Goal: Task Accomplishment & Management: Use online tool/utility

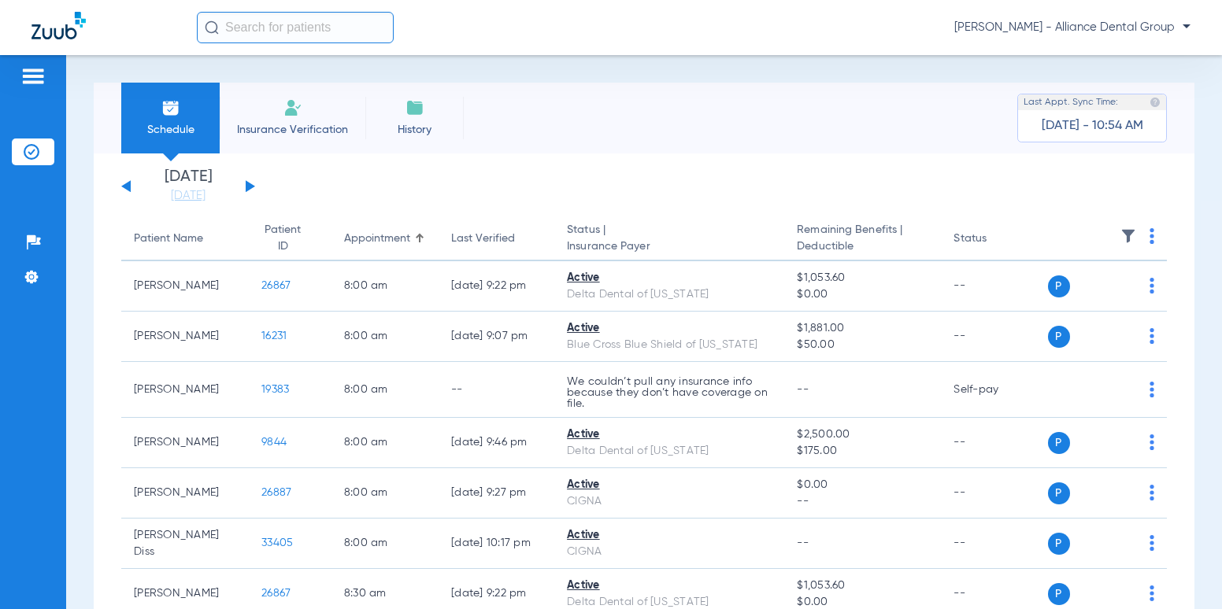
click at [270, 29] on input "text" at bounding box center [295, 27] width 197 height 31
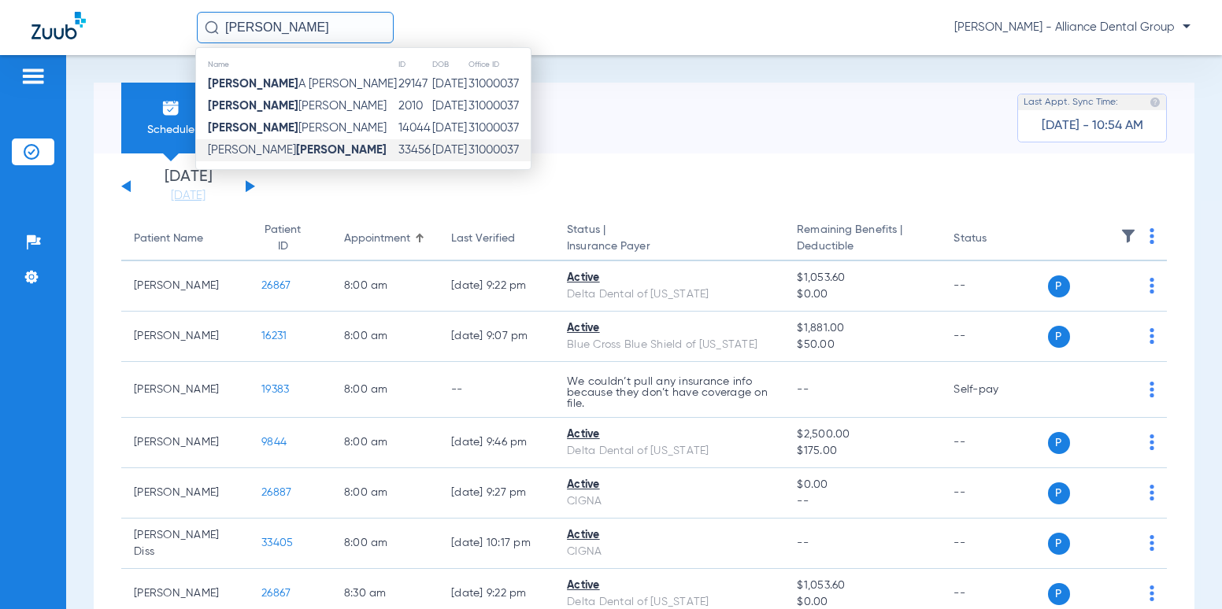
type input "[PERSON_NAME]"
click at [242, 154] on span "[PERSON_NAME]" at bounding box center [297, 150] width 179 height 12
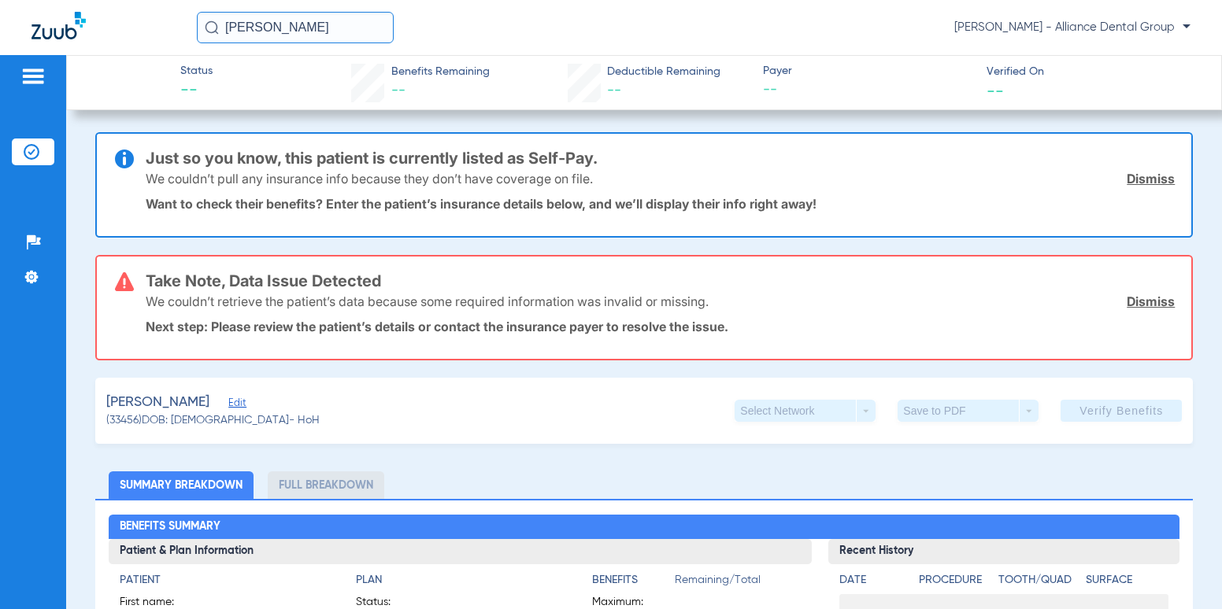
click at [1128, 183] on link "Dismiss" at bounding box center [1151, 179] width 48 height 16
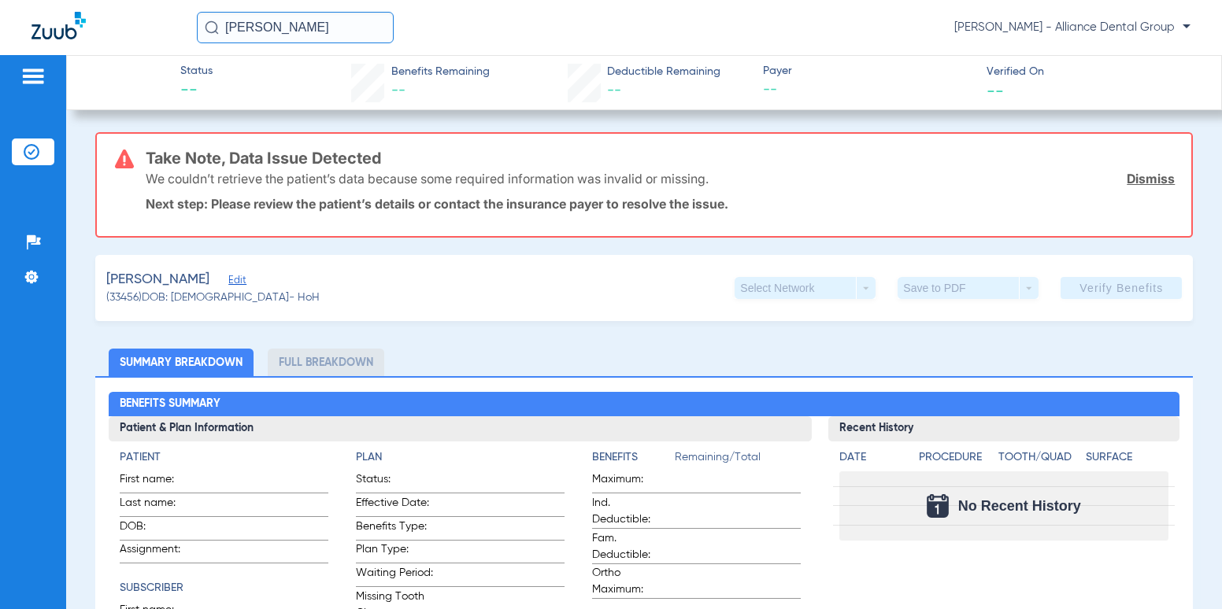
click at [1147, 180] on link "Dismiss" at bounding box center [1151, 179] width 48 height 16
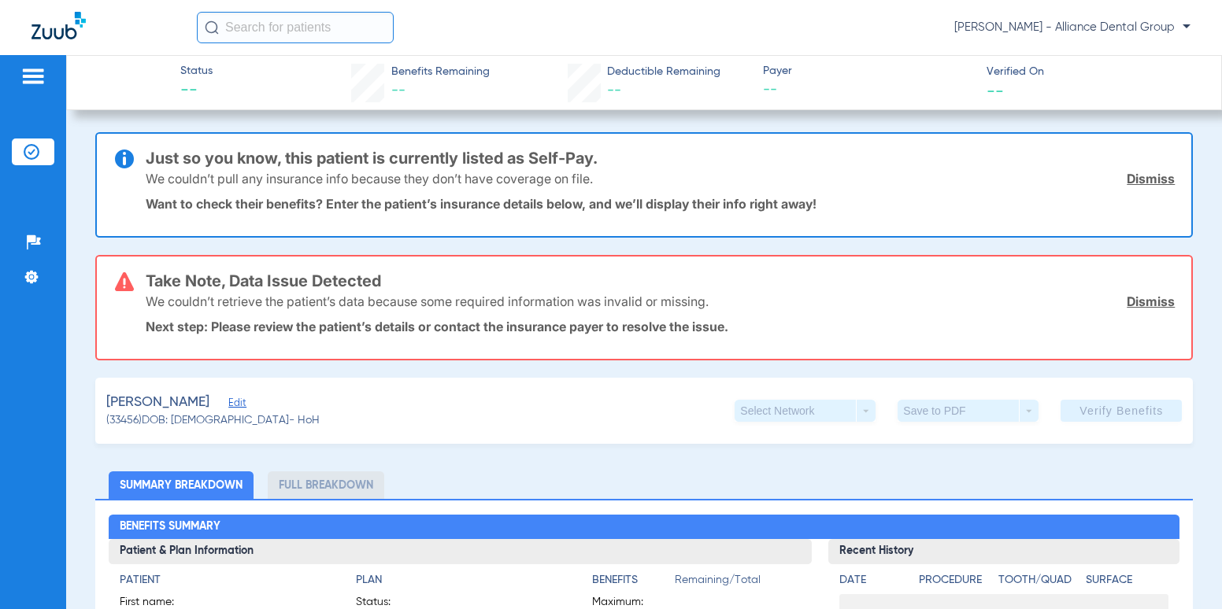
click at [1143, 181] on link "Dismiss" at bounding box center [1151, 179] width 48 height 16
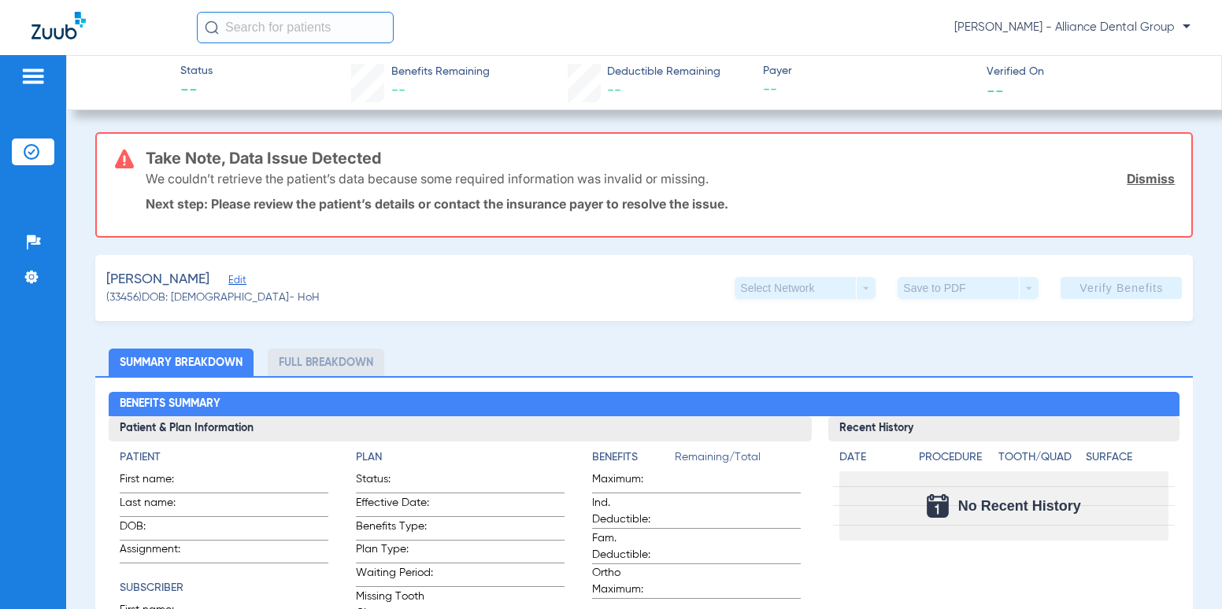
click at [1145, 176] on link "Dismiss" at bounding box center [1151, 179] width 48 height 16
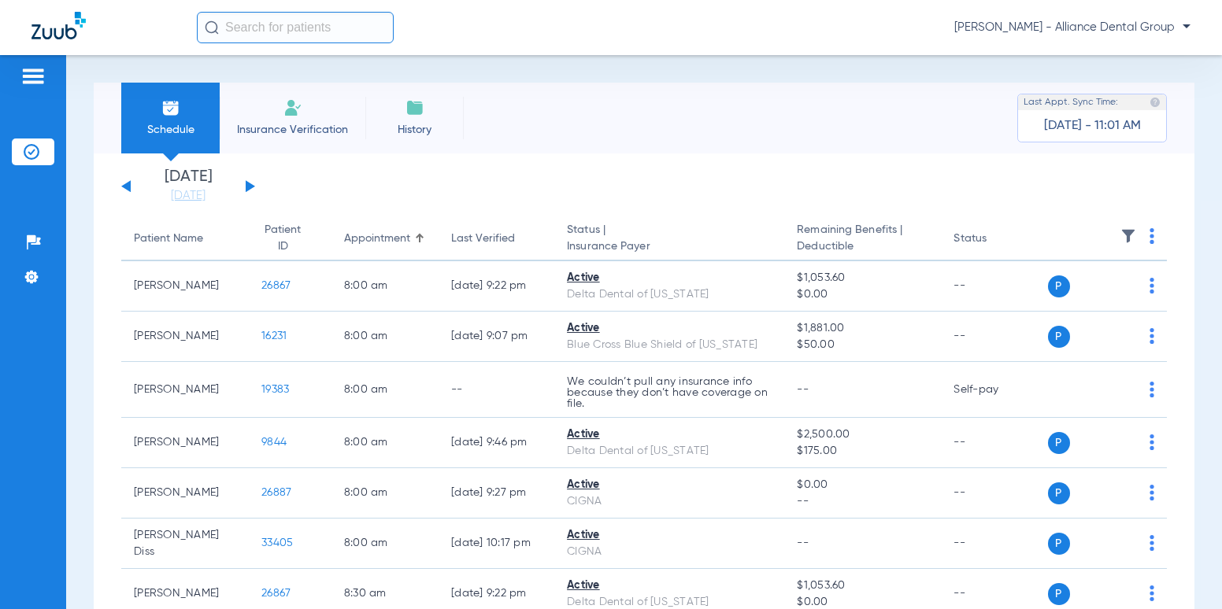
click at [343, 24] on input "text" at bounding box center [295, 27] width 197 height 31
click at [289, 109] on img at bounding box center [292, 107] width 19 height 19
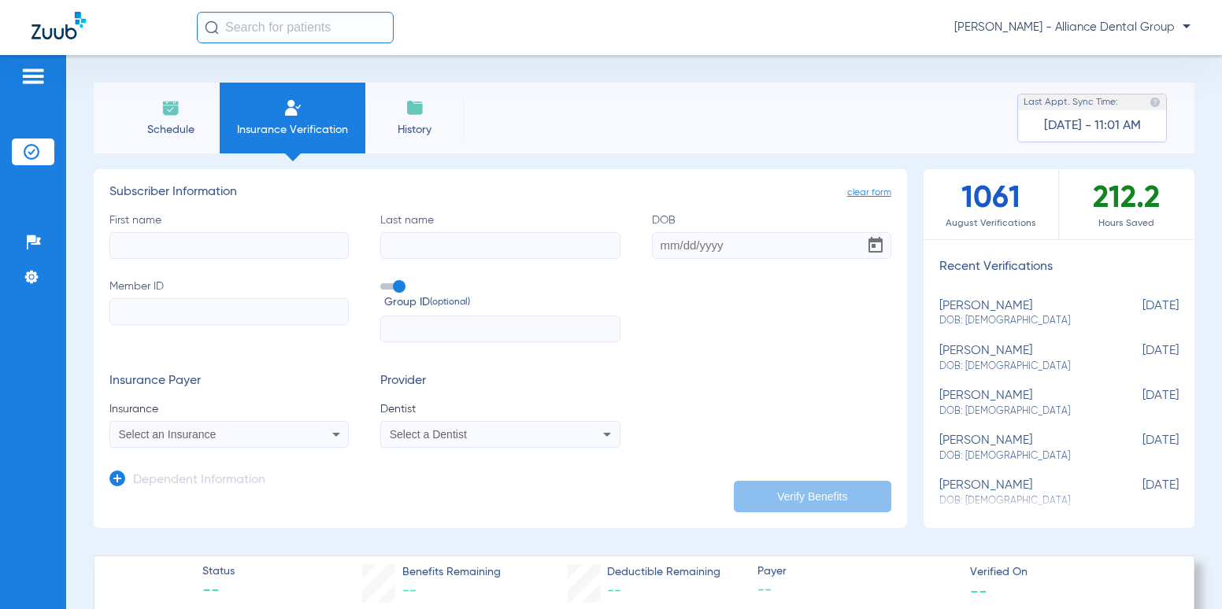
click at [243, 254] on input "First name" at bounding box center [228, 245] width 239 height 27
type input "karen"
type input "[PERSON_NAME]"
type input "02/06/2019"
click at [226, 308] on input "Member ID" at bounding box center [228, 311] width 239 height 27
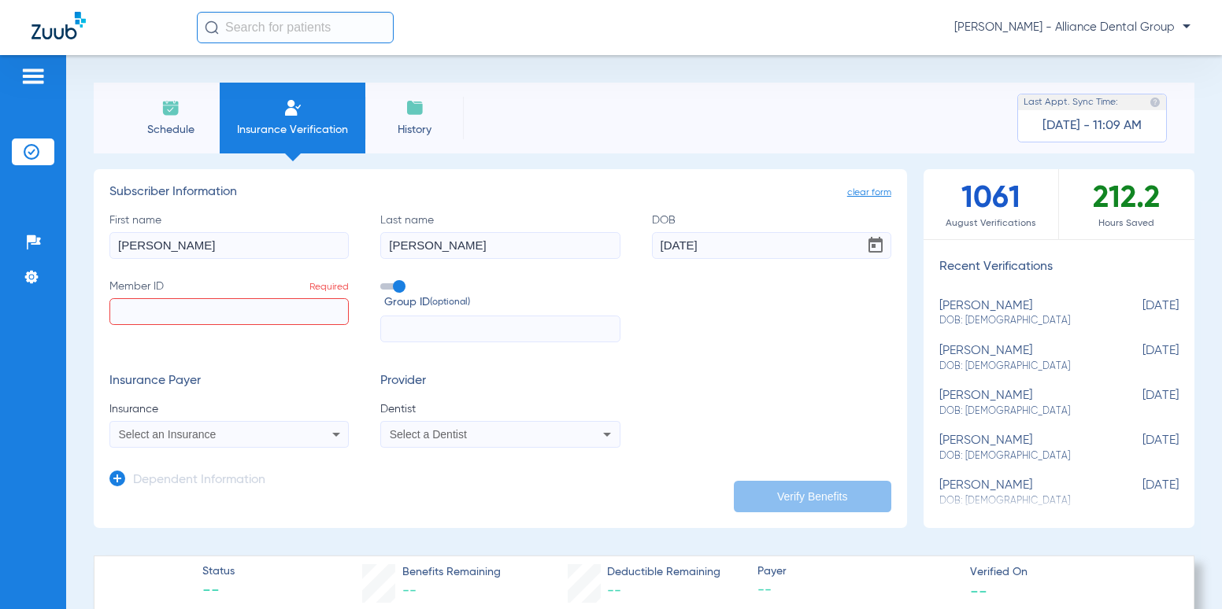
click at [156, 318] on input "Member ID Required" at bounding box center [228, 311] width 239 height 27
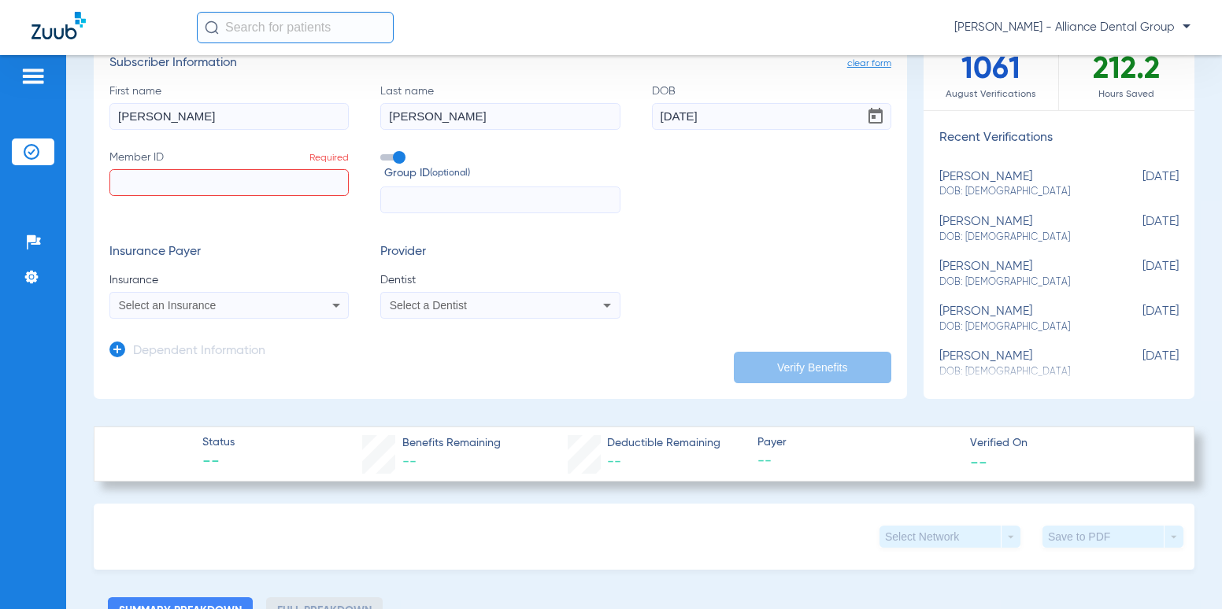
scroll to position [157, 0]
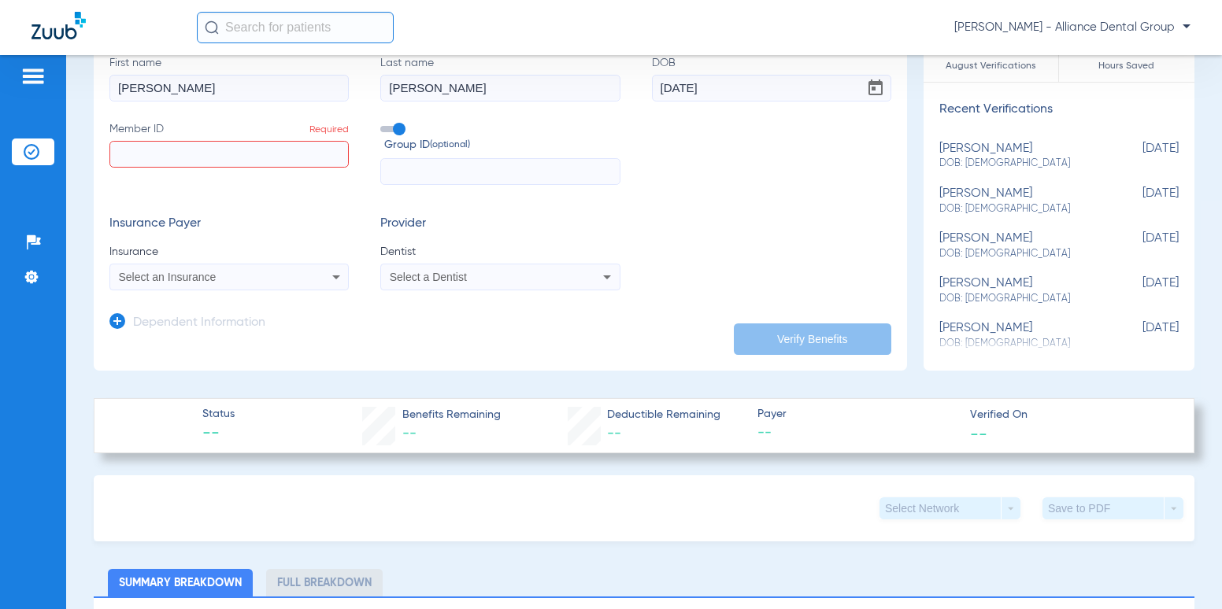
click at [190, 150] on input "Member ID Required" at bounding box center [228, 154] width 239 height 27
type input "990362344"
click at [328, 280] on icon at bounding box center [336, 277] width 19 height 19
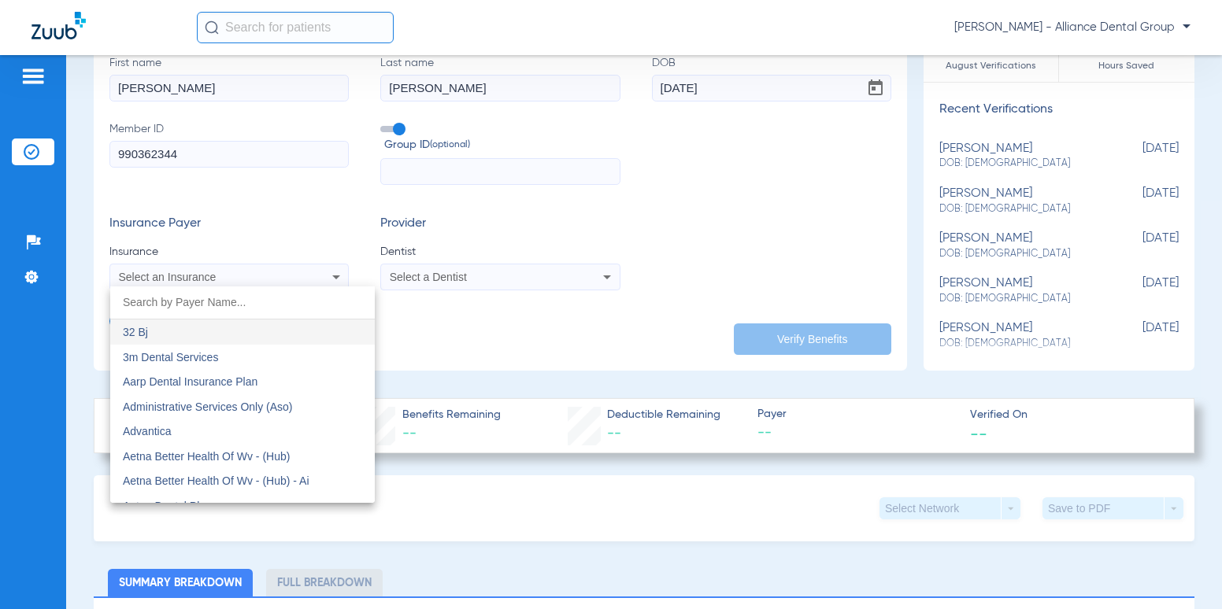
click at [287, 301] on input "dropdown search" at bounding box center [242, 303] width 265 height 32
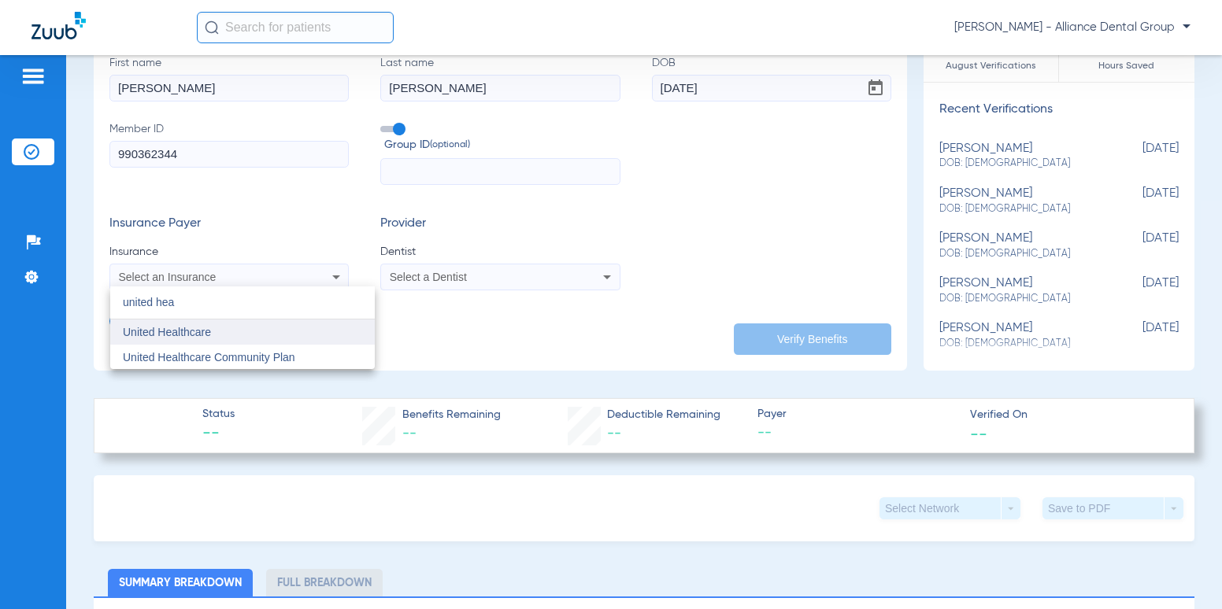
type input "united hea"
click at [163, 334] on span "United Healthcare" at bounding box center [167, 332] width 88 height 13
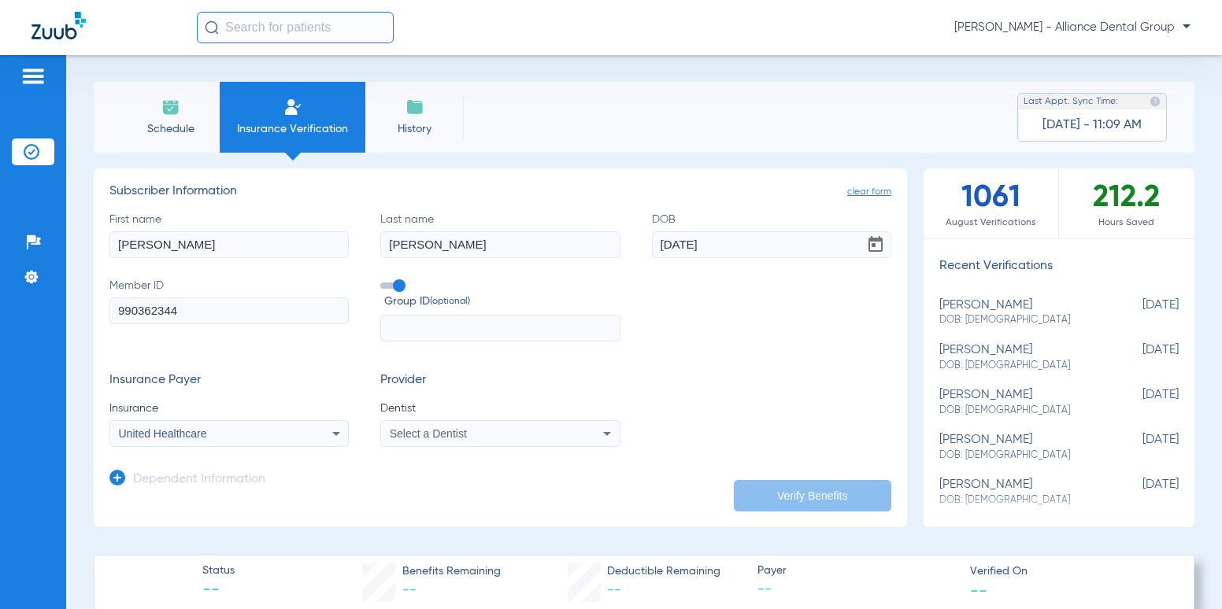
scroll to position [0, 0]
click at [602, 430] on icon at bounding box center [607, 434] width 19 height 19
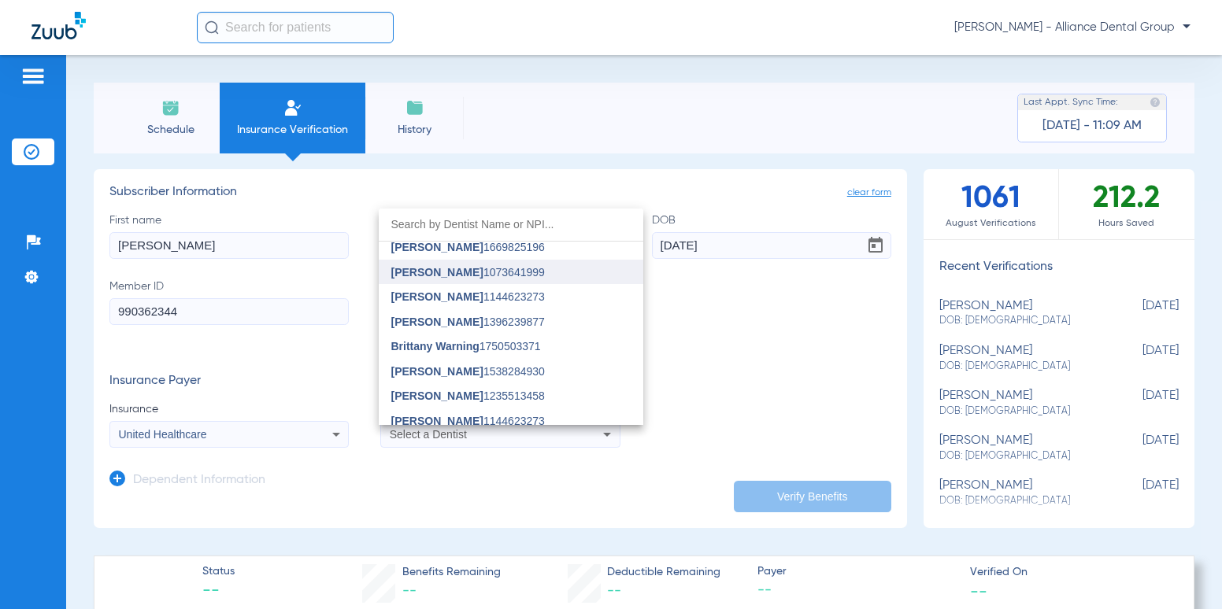
scroll to position [630, 0]
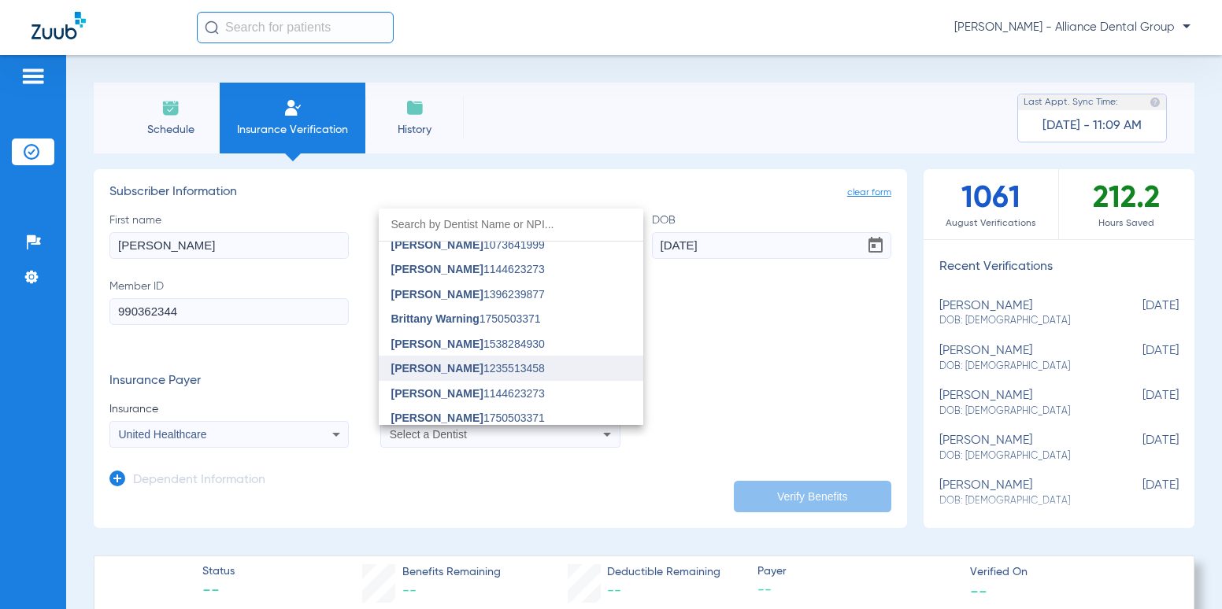
click at [431, 367] on span "Rachit Shah" at bounding box center [437, 368] width 92 height 13
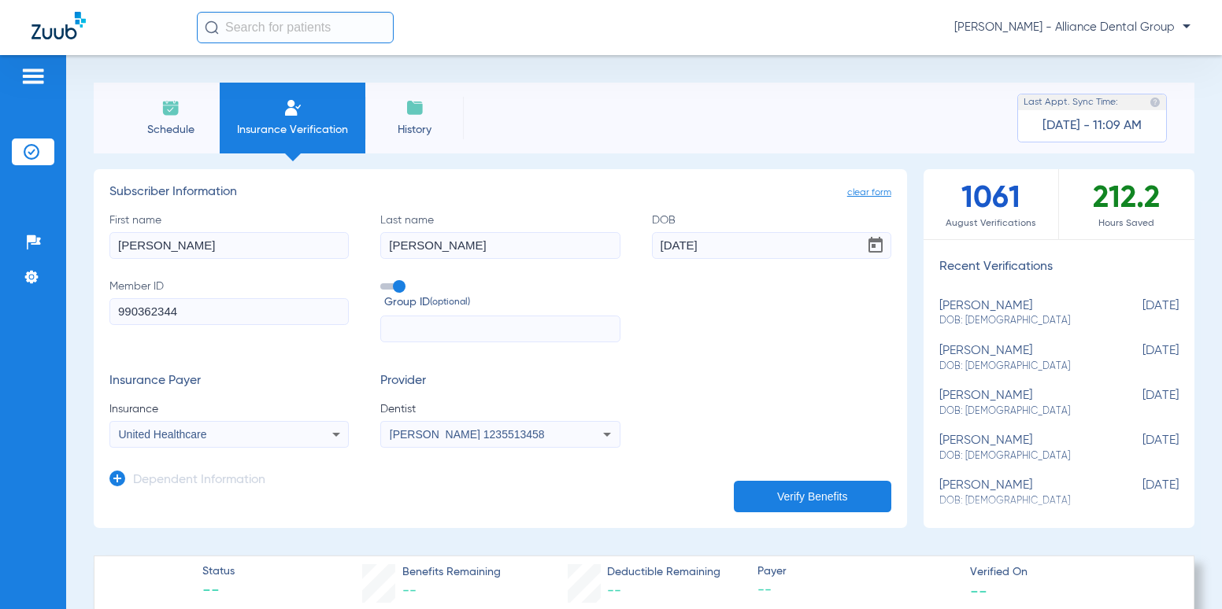
click at [806, 497] on button "Verify Benefits" at bounding box center [812, 496] width 157 height 31
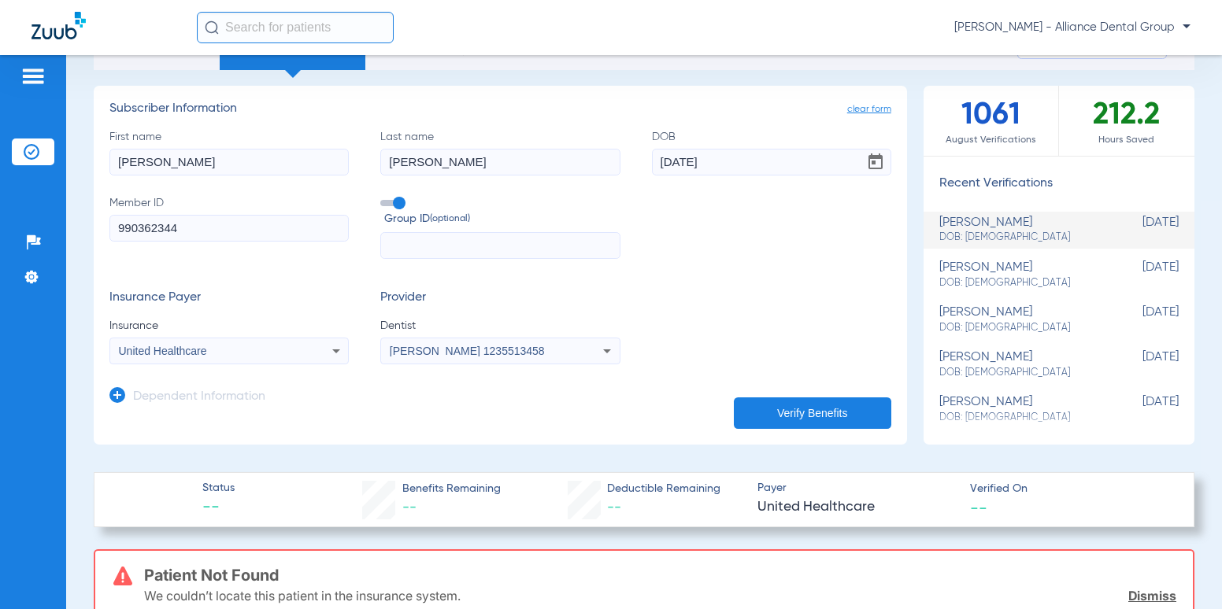
scroll to position [79, 0]
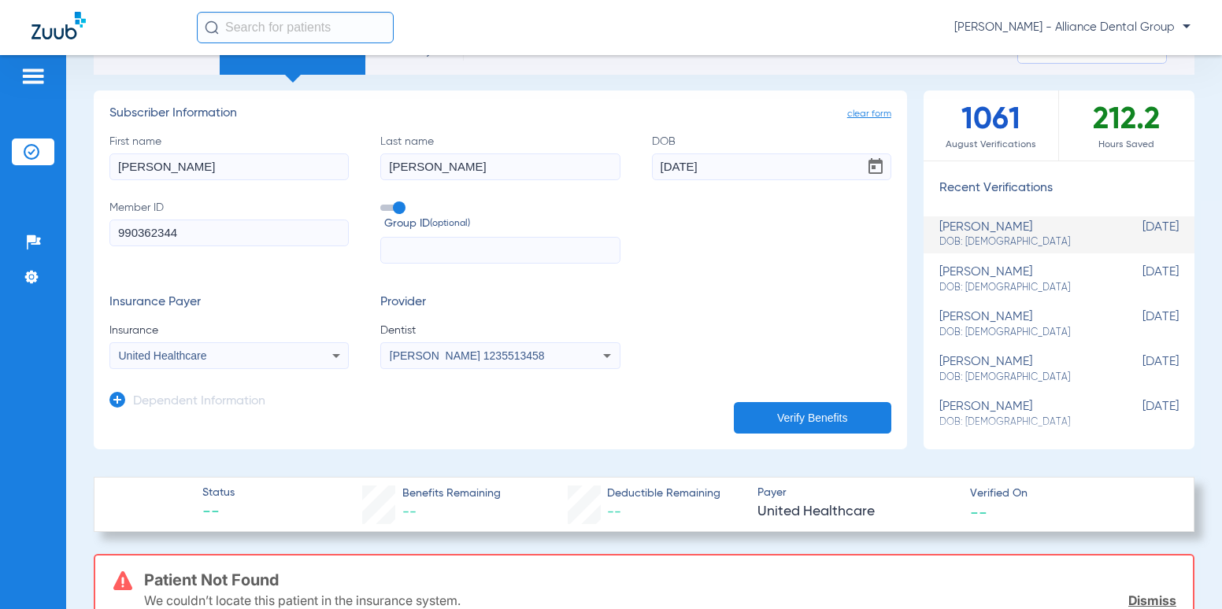
drag, startPoint x: 787, startPoint y: 166, endPoint x: 0, endPoint y: 239, distance: 789.9
click at [20, 237] on div "Patients Insurance Verification Setup Help Center Settings Schedule Insurance V…" at bounding box center [611, 359] width 1222 height 609
click at [865, 161] on span "Open calendar" at bounding box center [876, 167] width 38 height 38
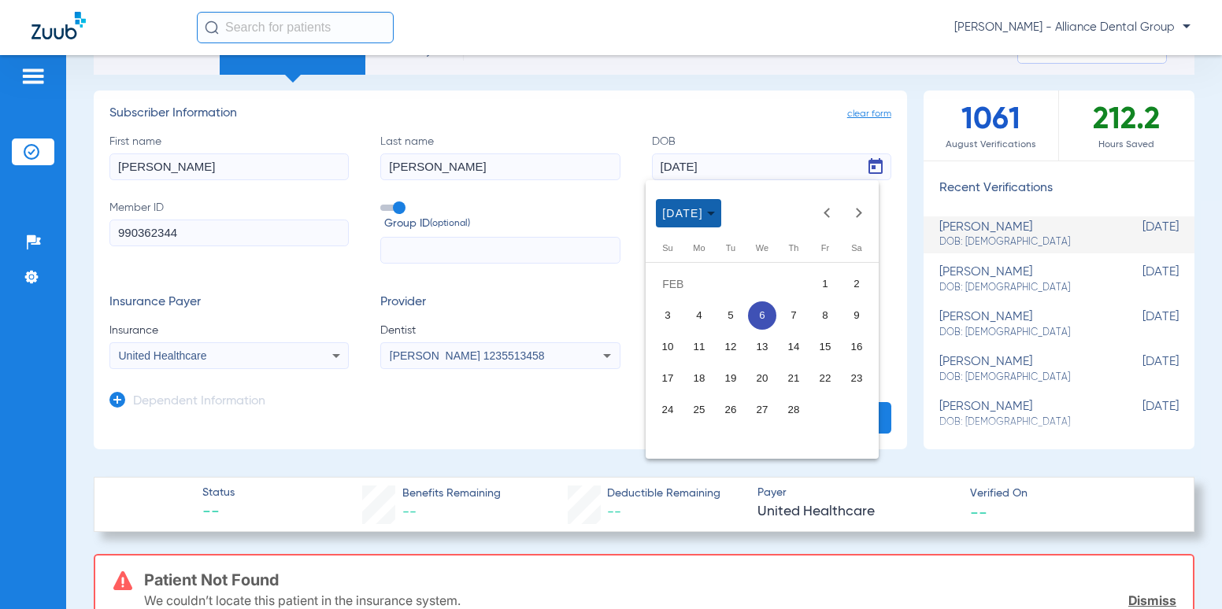
click at [715, 215] on icon "Choose month and year" at bounding box center [711, 214] width 8 height 4
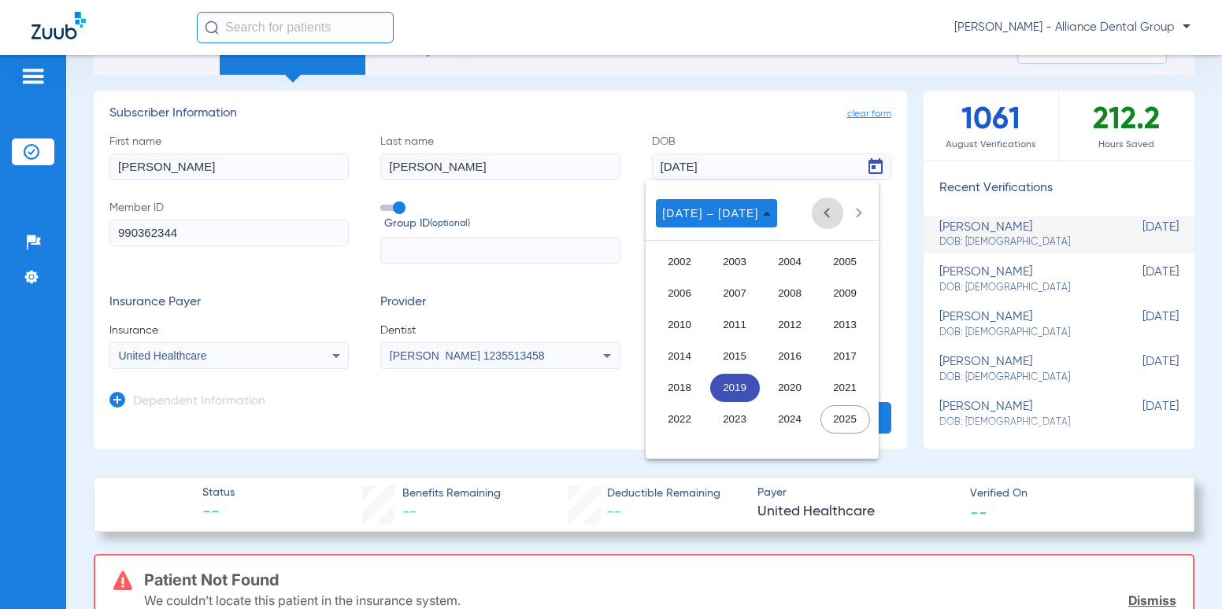
click at [829, 210] on button "Previous 24 years" at bounding box center [827, 213] width 31 height 31
click at [727, 294] on span "1959" at bounding box center [735, 294] width 50 height 28
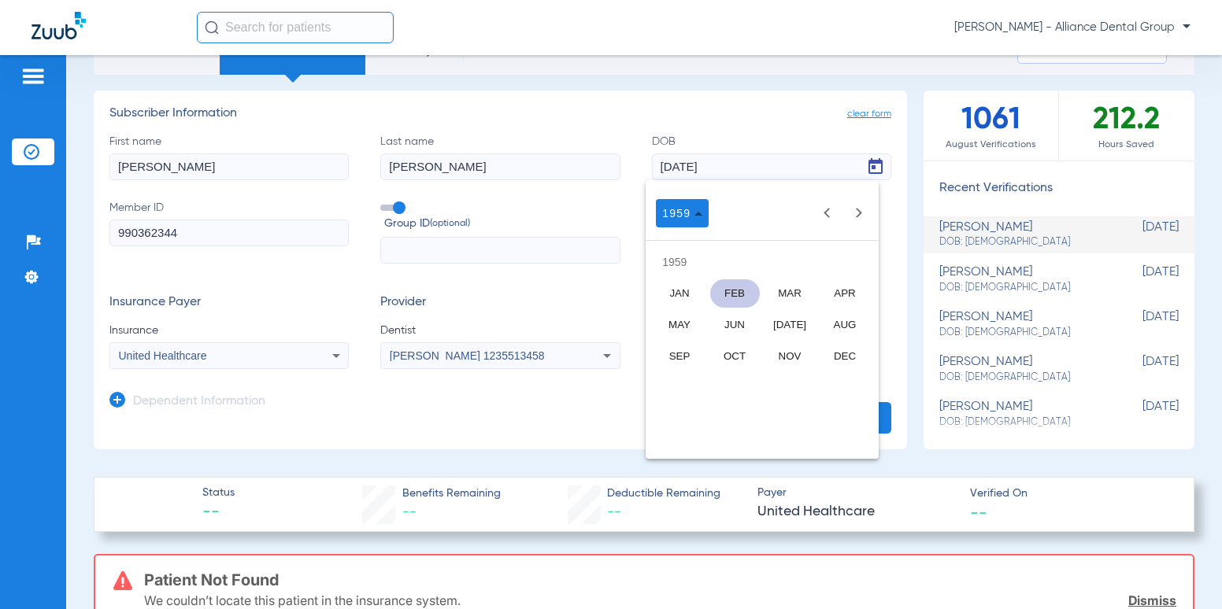
click at [737, 285] on span "FEB" at bounding box center [735, 294] width 50 height 28
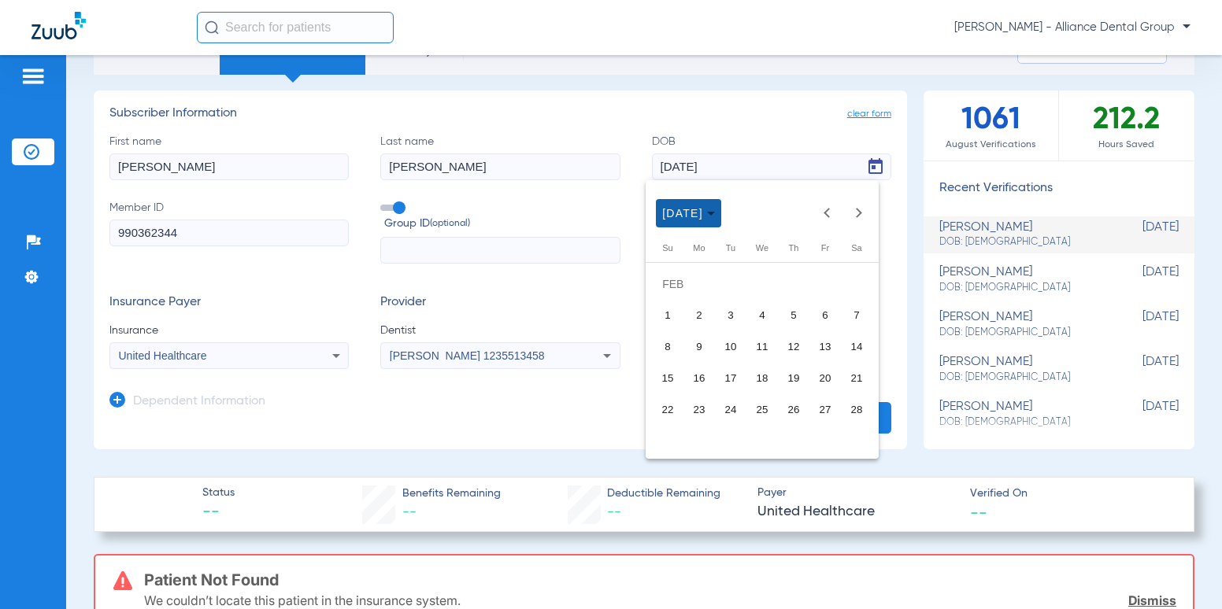
click at [691, 209] on span "FEB 1959" at bounding box center [682, 213] width 41 height 13
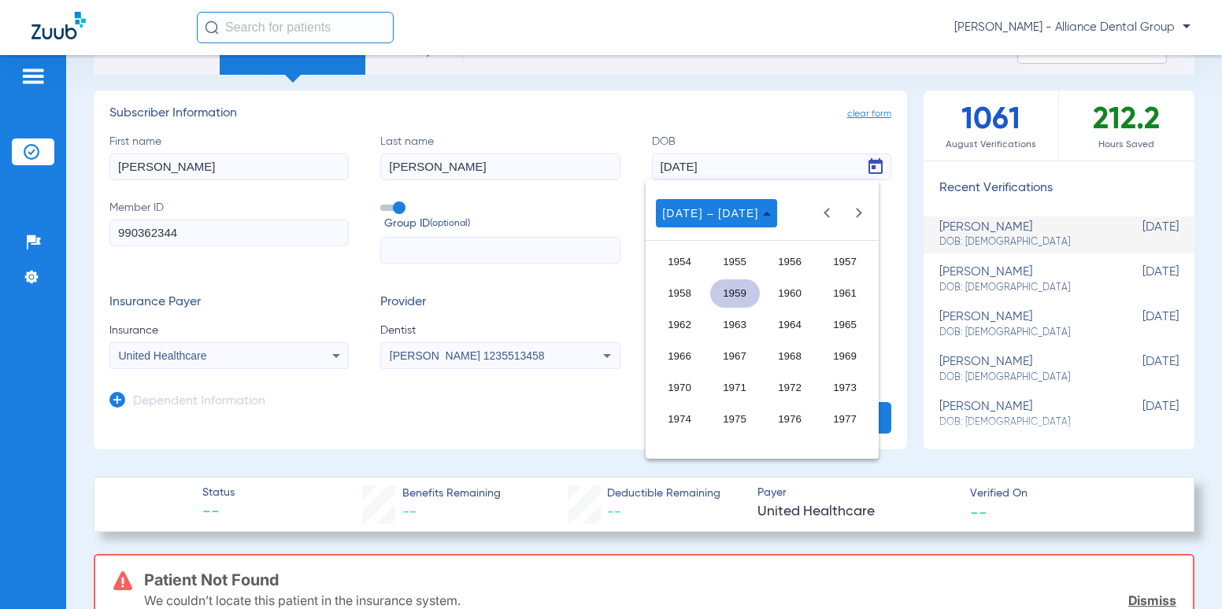
click at [739, 290] on span "1959" at bounding box center [735, 294] width 50 height 28
click at [769, 119] on div at bounding box center [611, 304] width 1222 height 609
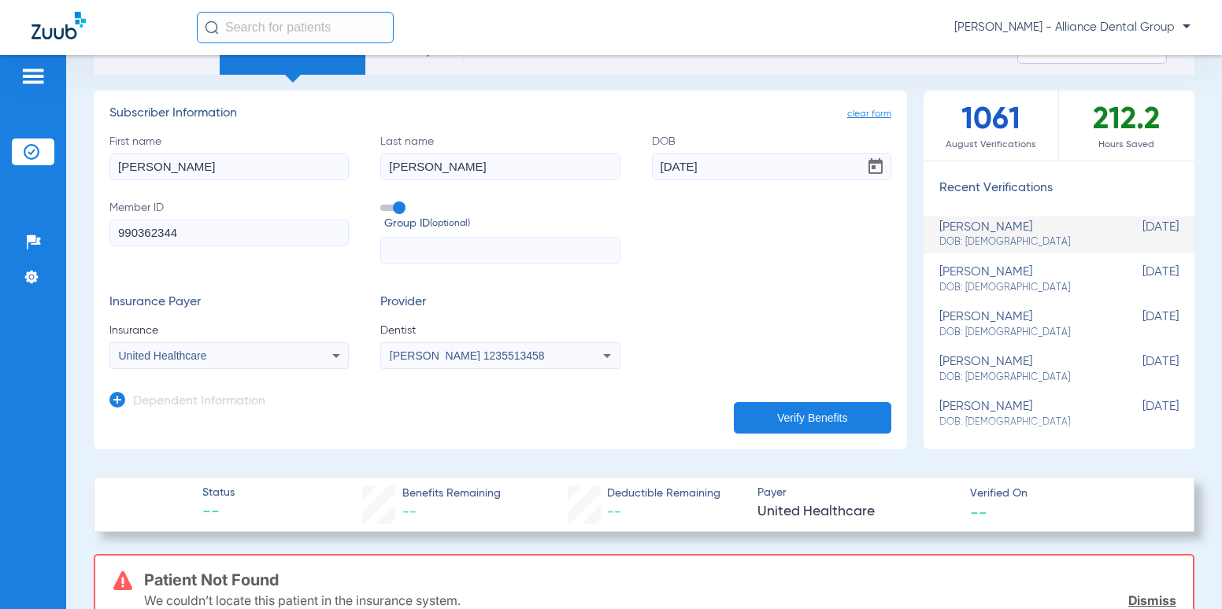
drag, startPoint x: 809, startPoint y: 156, endPoint x: 562, endPoint y: 186, distance: 248.3
click at [562, 186] on div "First name karen Last name chester DOB 02/06/2019 Member ID 990362344 Group ID …" at bounding box center [500, 199] width 782 height 131
type input "[DATE]"
click at [546, 251] on input "text" at bounding box center [499, 250] width 239 height 27
type input "180000"
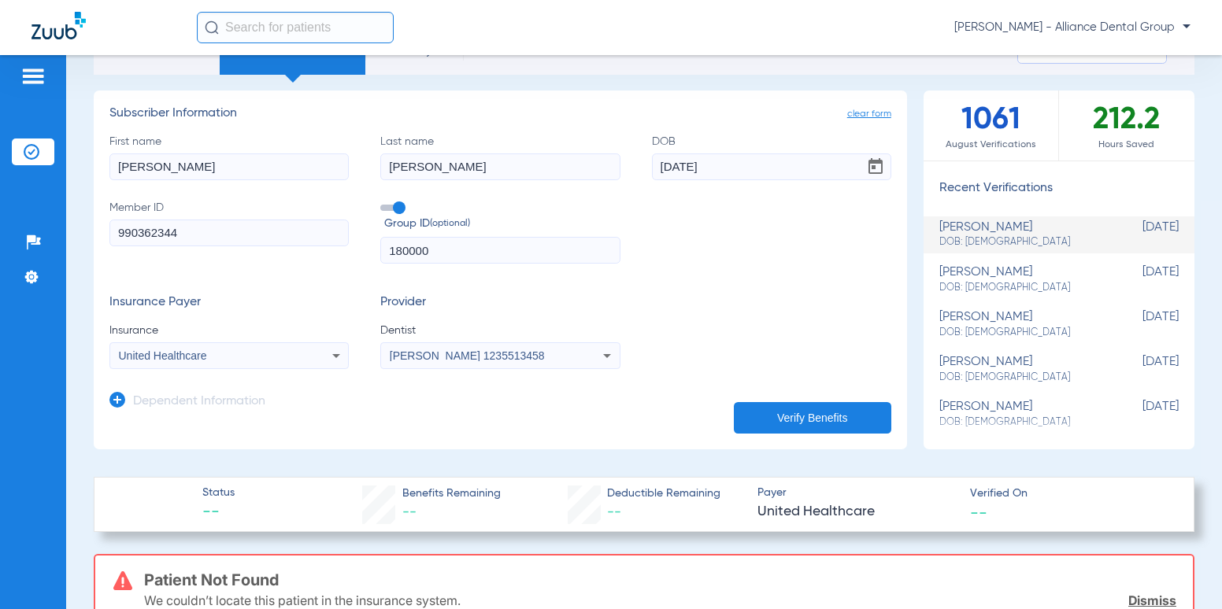
click at [786, 413] on button "Verify Benefits" at bounding box center [812, 417] width 157 height 31
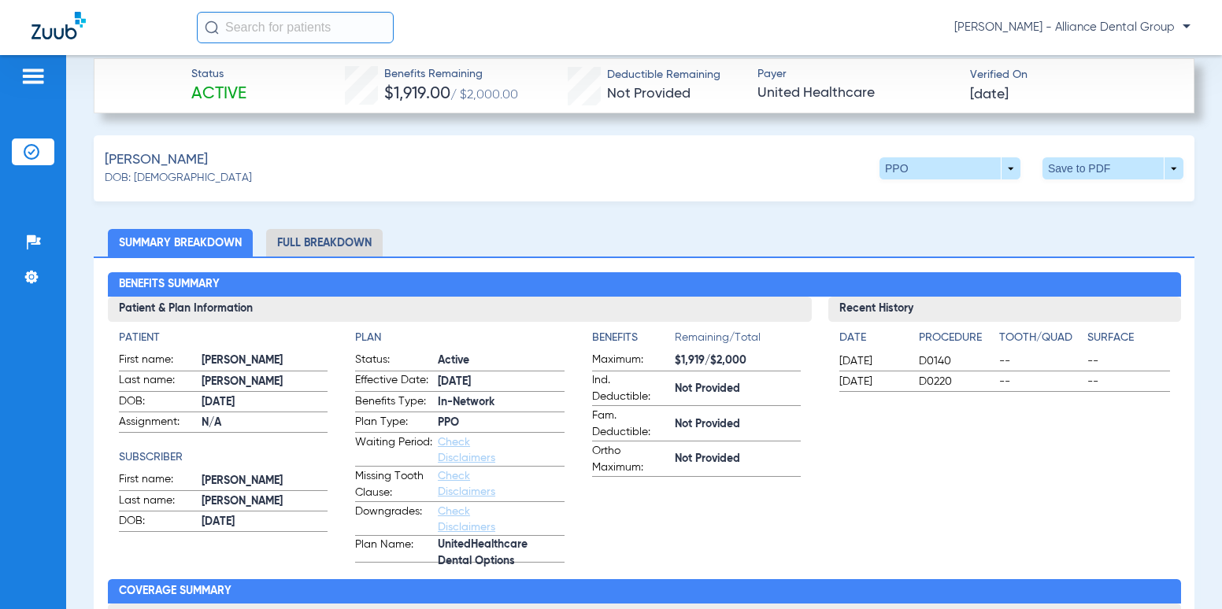
scroll to position [394, 0]
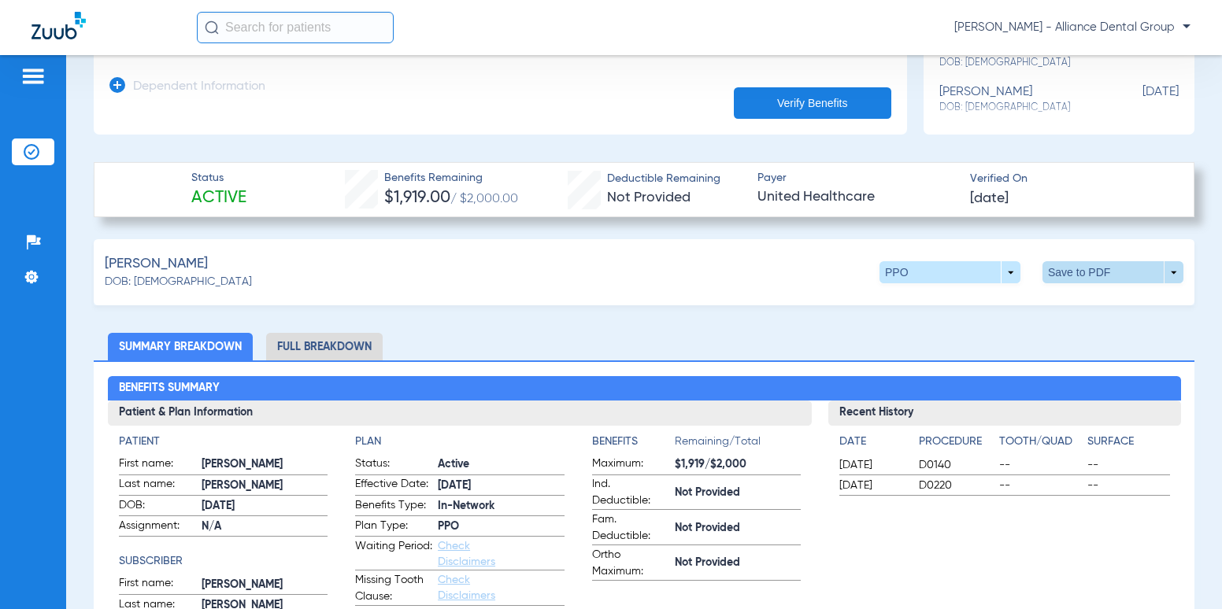
click at [1066, 273] on span at bounding box center [1113, 272] width 141 height 22
click at [950, 312] on button "insert_drive_file Save to PDF" at bounding box center [967, 302] width 119 height 31
click at [345, 343] on li "Full Breakdown" at bounding box center [324, 347] width 117 height 28
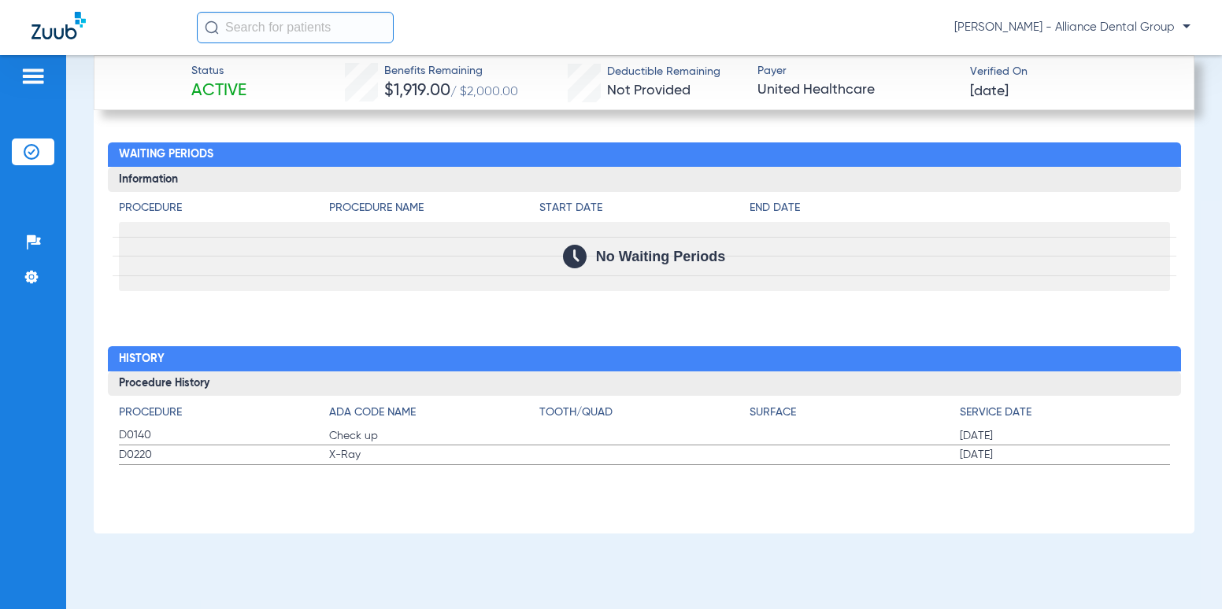
scroll to position [2613, 0]
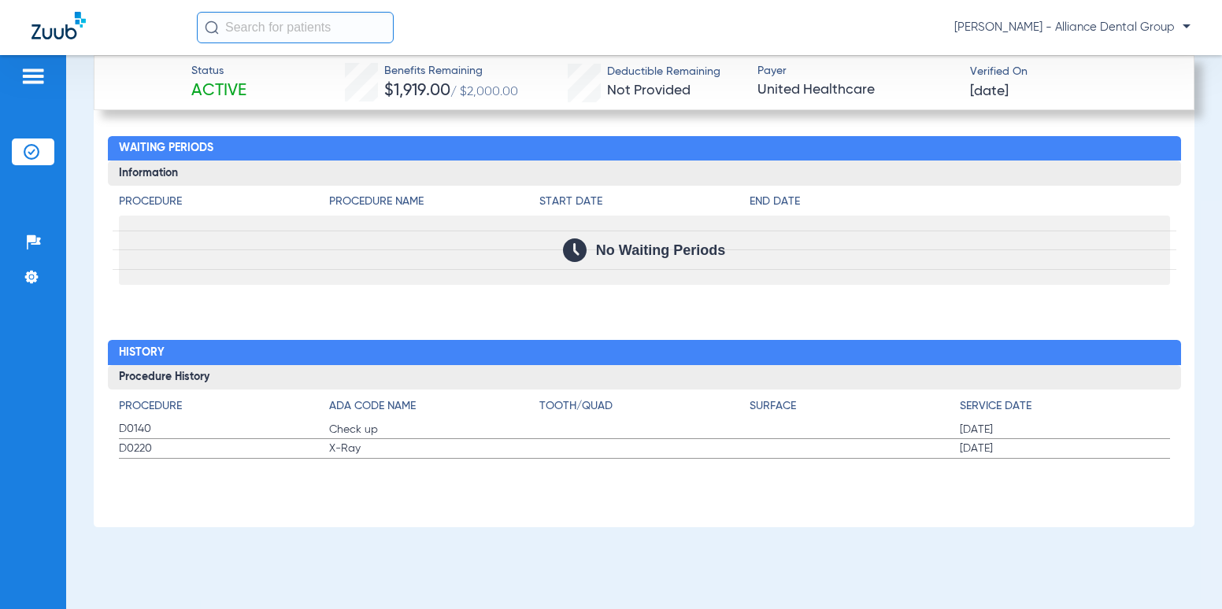
click at [365, 37] on input "text" at bounding box center [295, 27] width 197 height 31
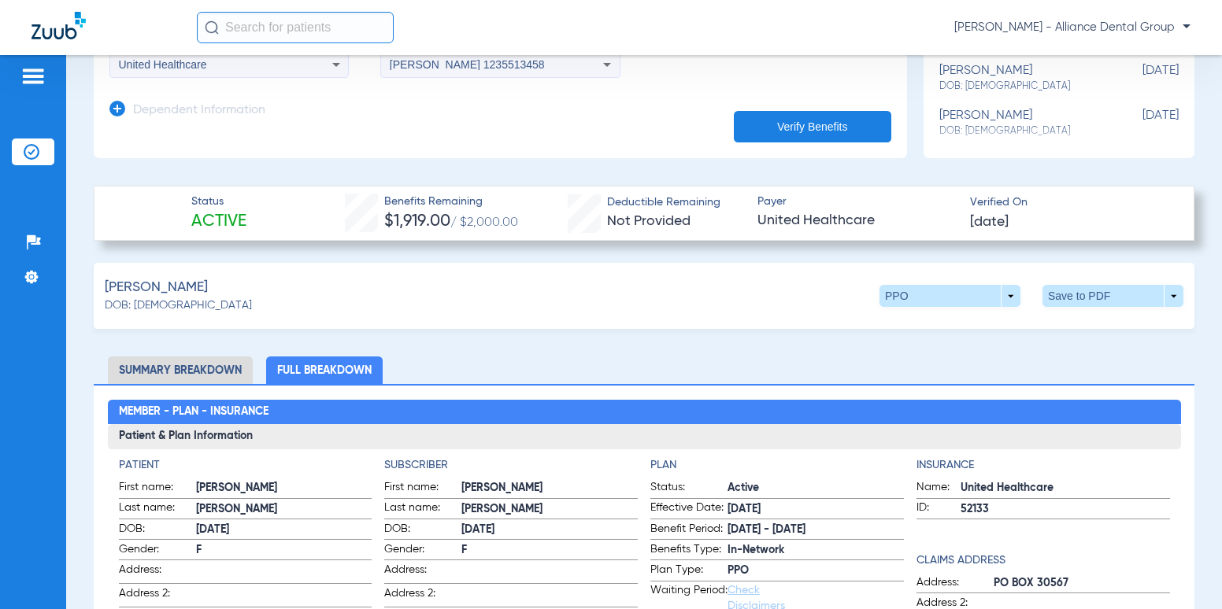
scroll to position [394, 0]
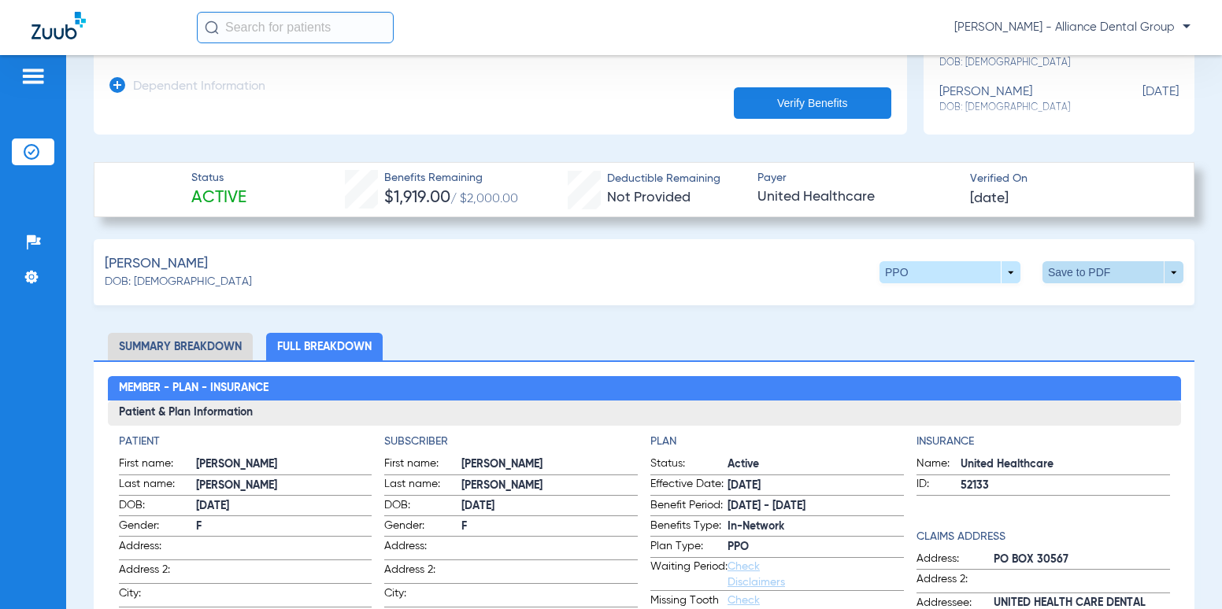
click at [1155, 276] on span at bounding box center [1113, 272] width 141 height 22
click at [987, 298] on span "Save to PDF" at bounding box center [983, 302] width 62 height 11
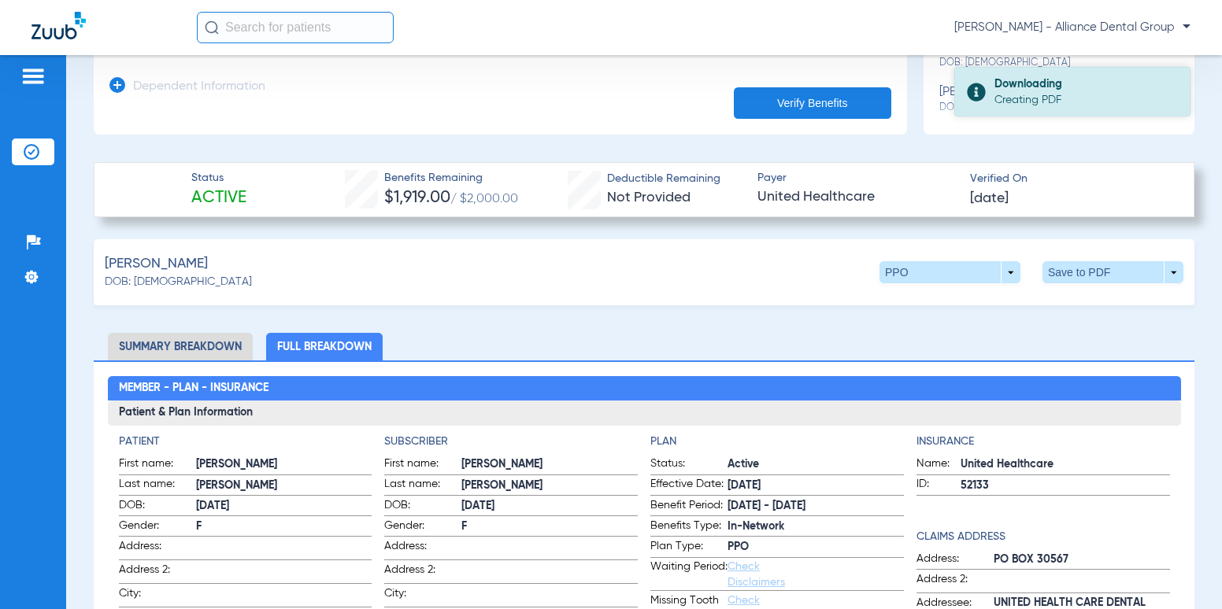
click at [1006, 88] on div "Downloading" at bounding box center [1085, 84] width 182 height 16
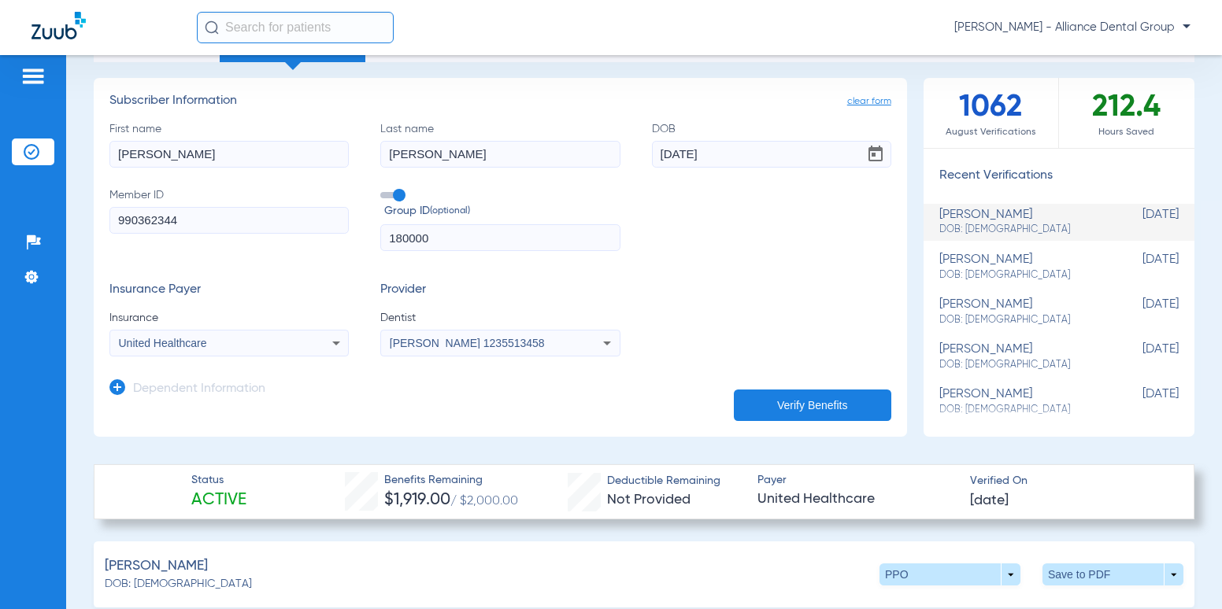
scroll to position [79, 0]
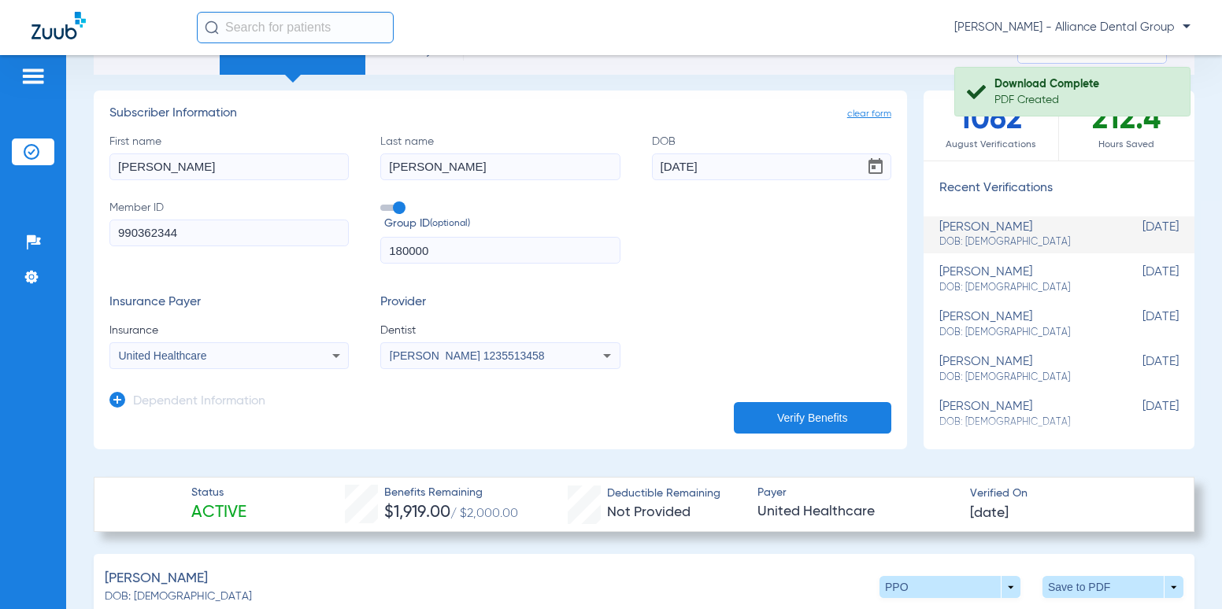
click at [1014, 235] on div "karen chester DOB: 02/06/1959" at bounding box center [1019, 234] width 161 height 29
click at [1028, 87] on div "Download Complete" at bounding box center [1085, 84] width 182 height 16
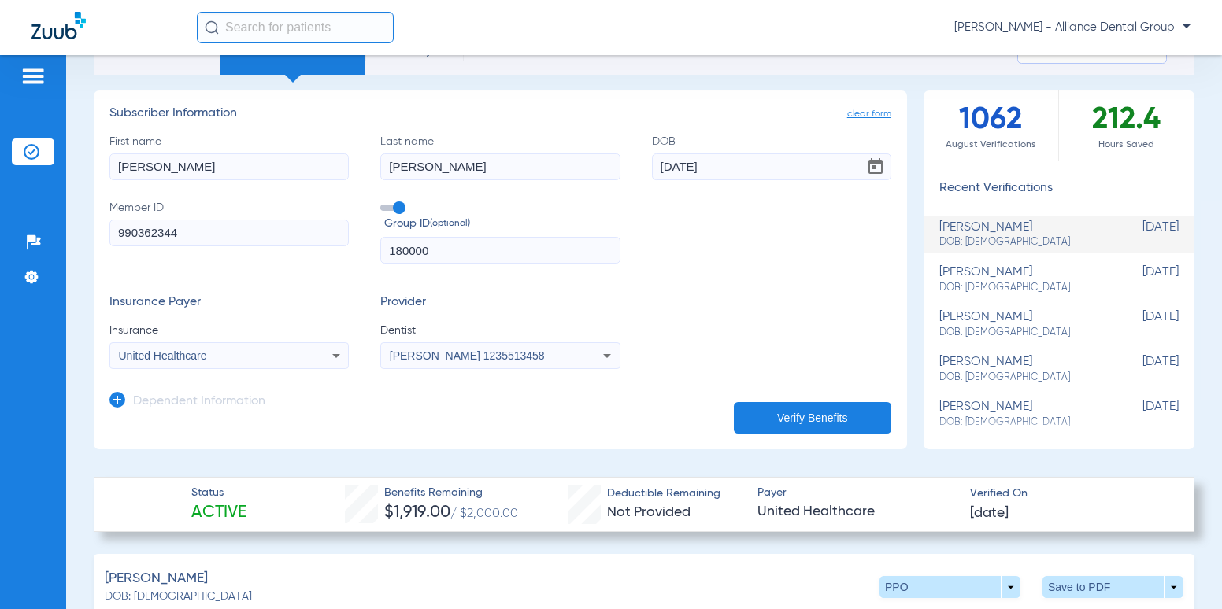
click at [943, 225] on div "karen chester DOB: 02/06/1959" at bounding box center [1019, 234] width 161 height 29
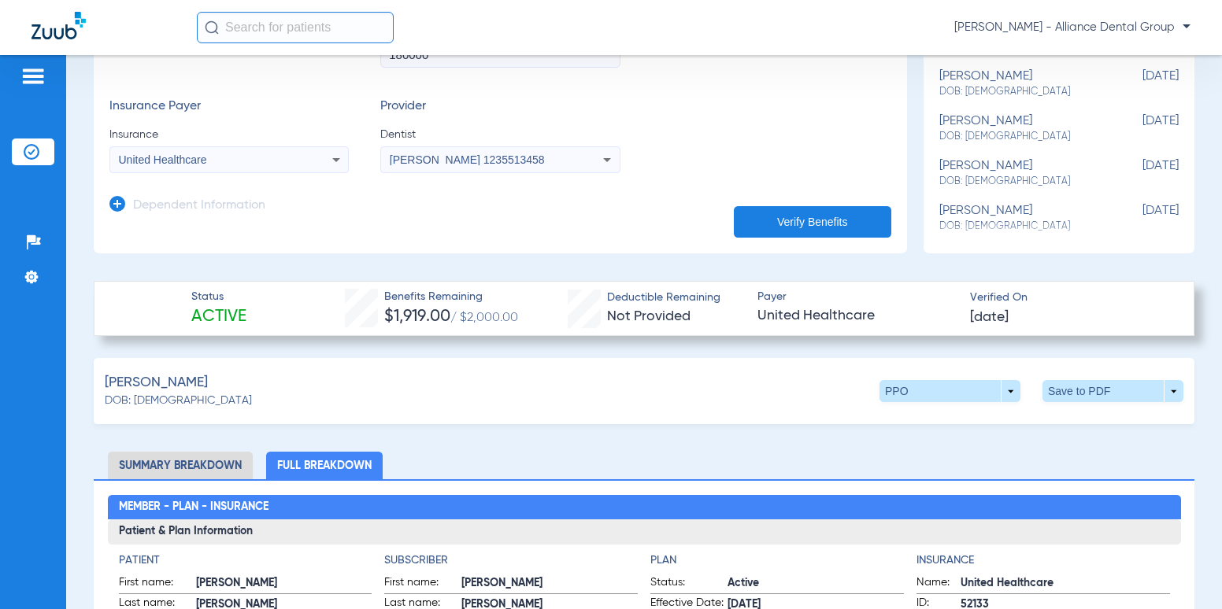
scroll to position [394, 0]
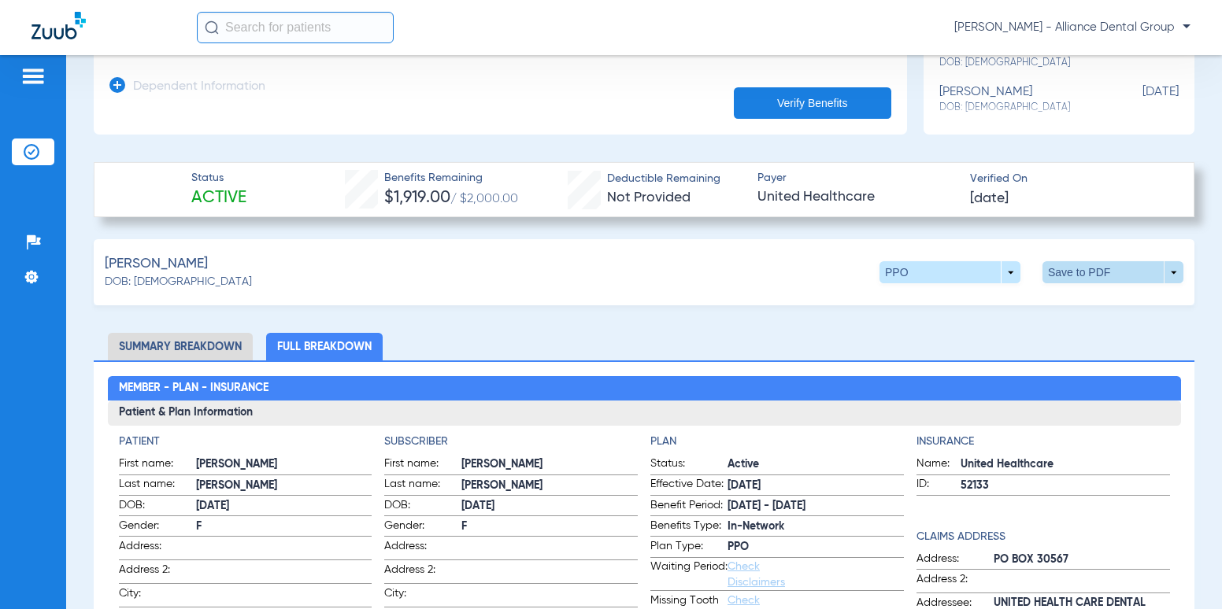
click at [1171, 268] on span at bounding box center [1113, 272] width 141 height 22
click at [585, 292] on div at bounding box center [611, 304] width 1222 height 609
click at [651, 263] on div "Chester, Karen DOB: 02/06/1959 PPO arrow_drop_down Save to PDF arrow_drop_down" at bounding box center [644, 272] width 1101 height 66
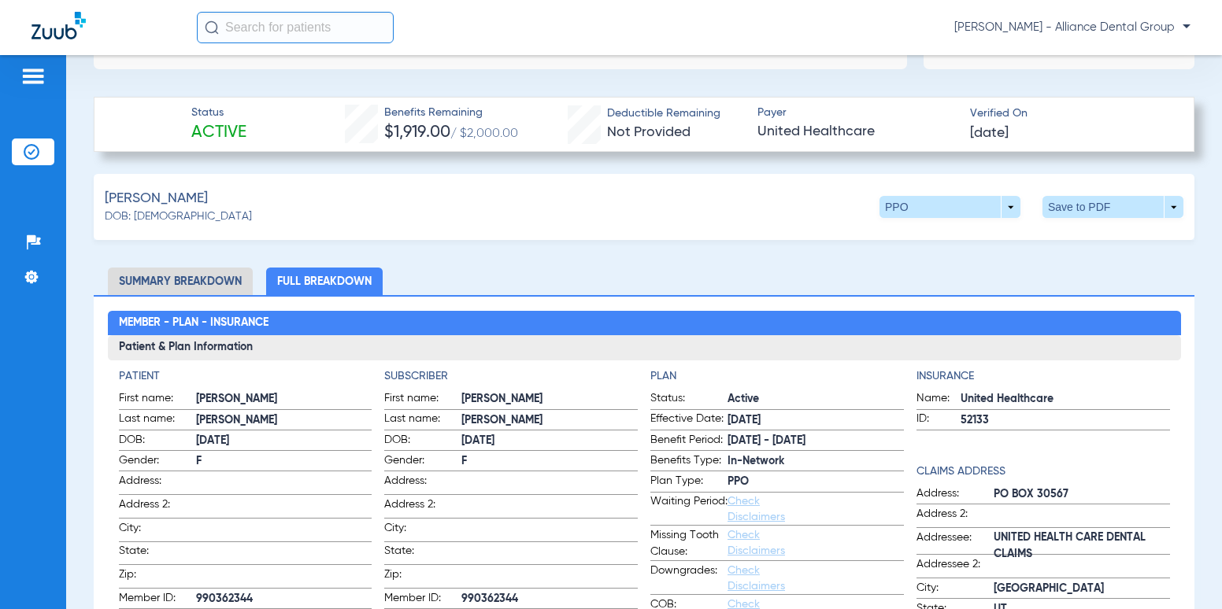
scroll to position [472, 0]
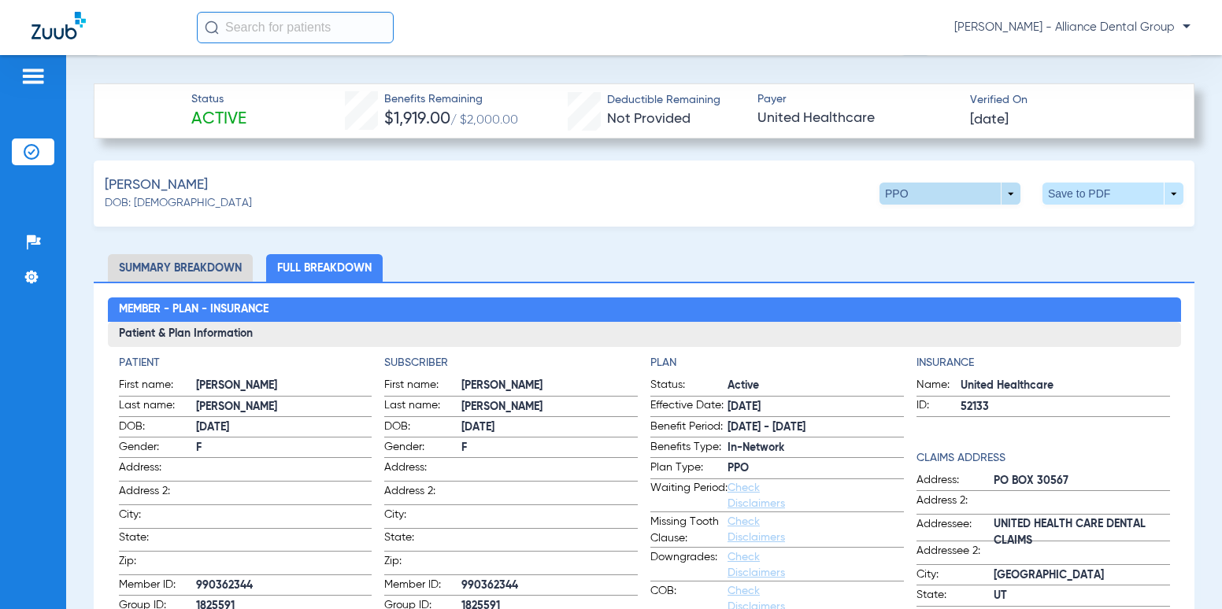
click at [998, 190] on span at bounding box center [950, 194] width 141 height 22
click at [998, 190] on div at bounding box center [611, 304] width 1222 height 609
click at [213, 261] on li "Summary Breakdown" at bounding box center [180, 268] width 145 height 28
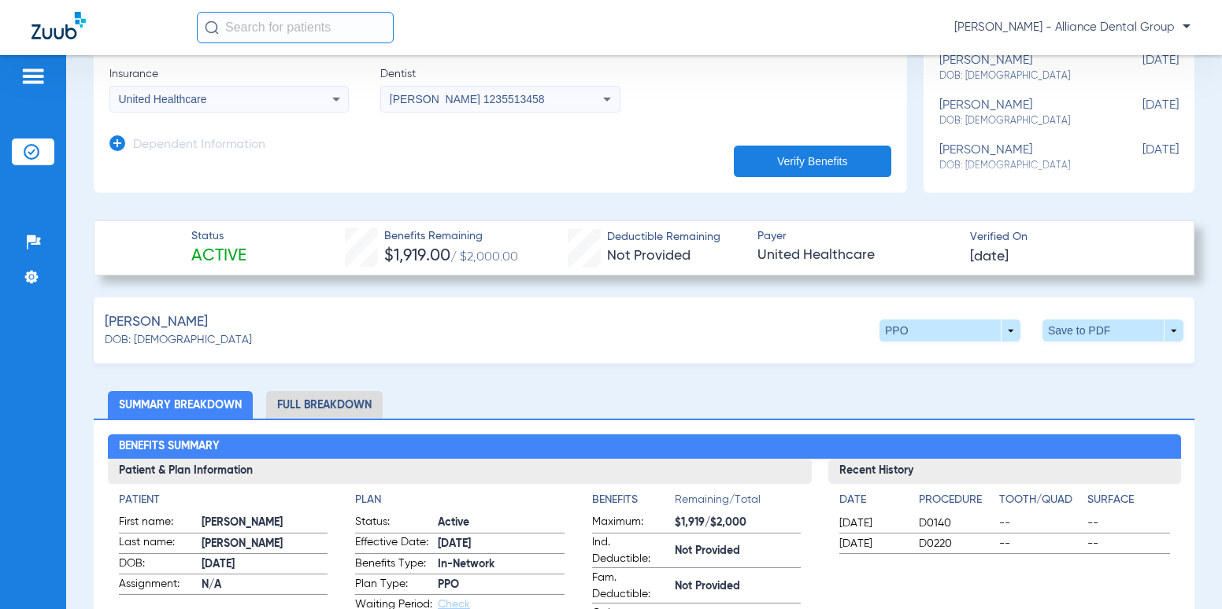
scroll to position [394, 0]
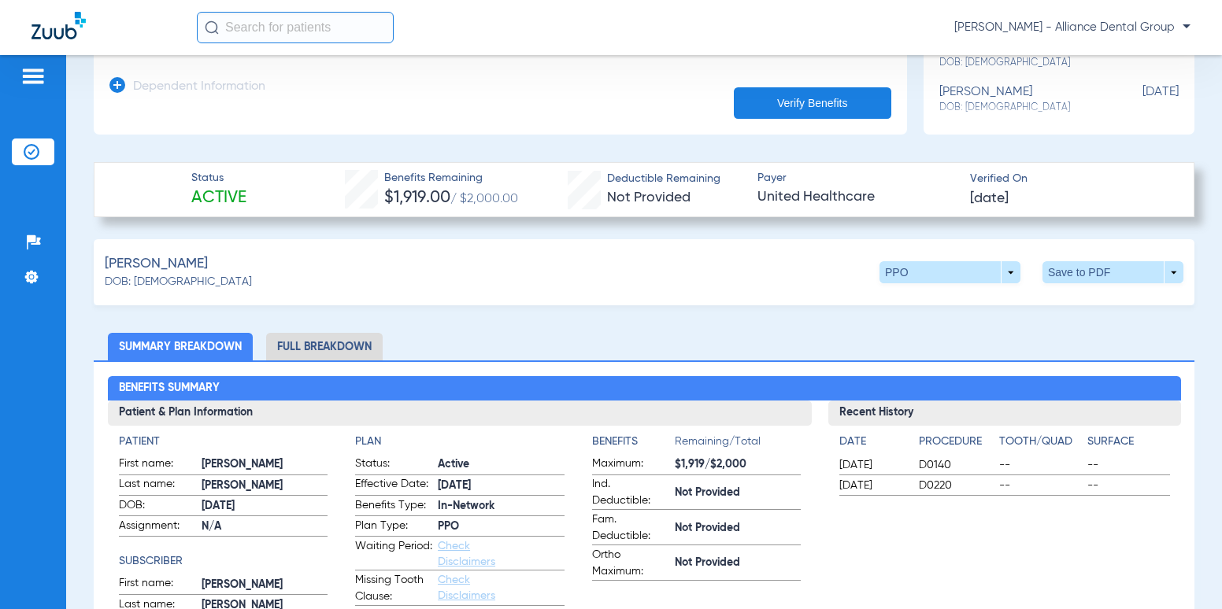
click at [316, 333] on li "Full Breakdown" at bounding box center [324, 347] width 117 height 28
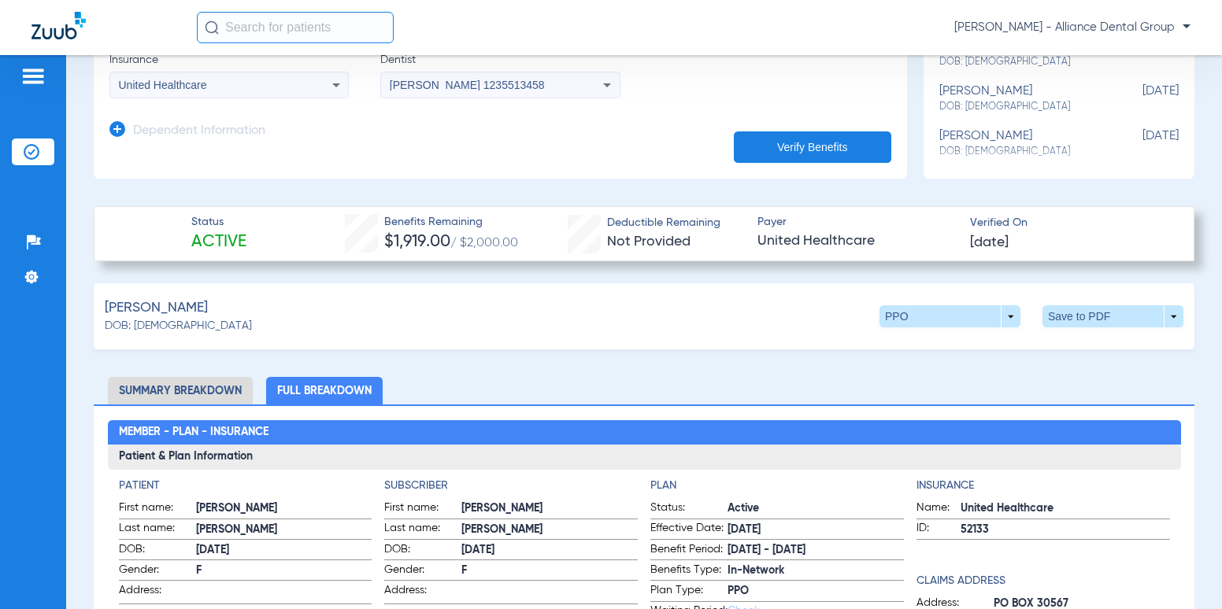
scroll to position [472, 0]
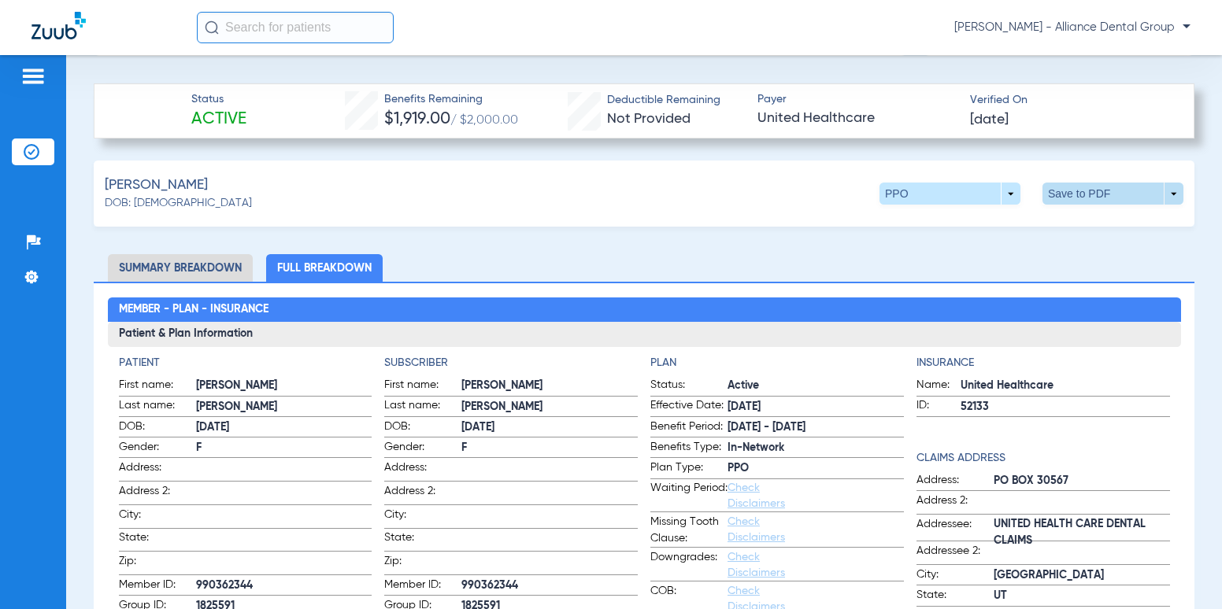
click at [1094, 194] on span at bounding box center [1113, 194] width 38 height 38
click at [985, 222] on span "Save to PDF" at bounding box center [983, 223] width 62 height 11
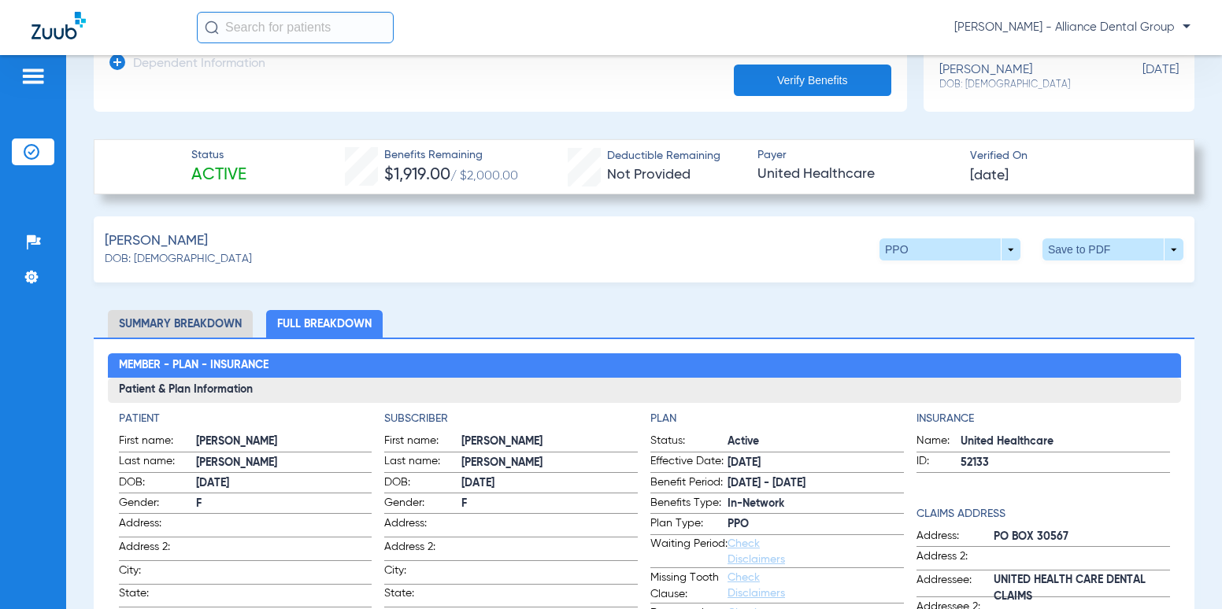
scroll to position [394, 0]
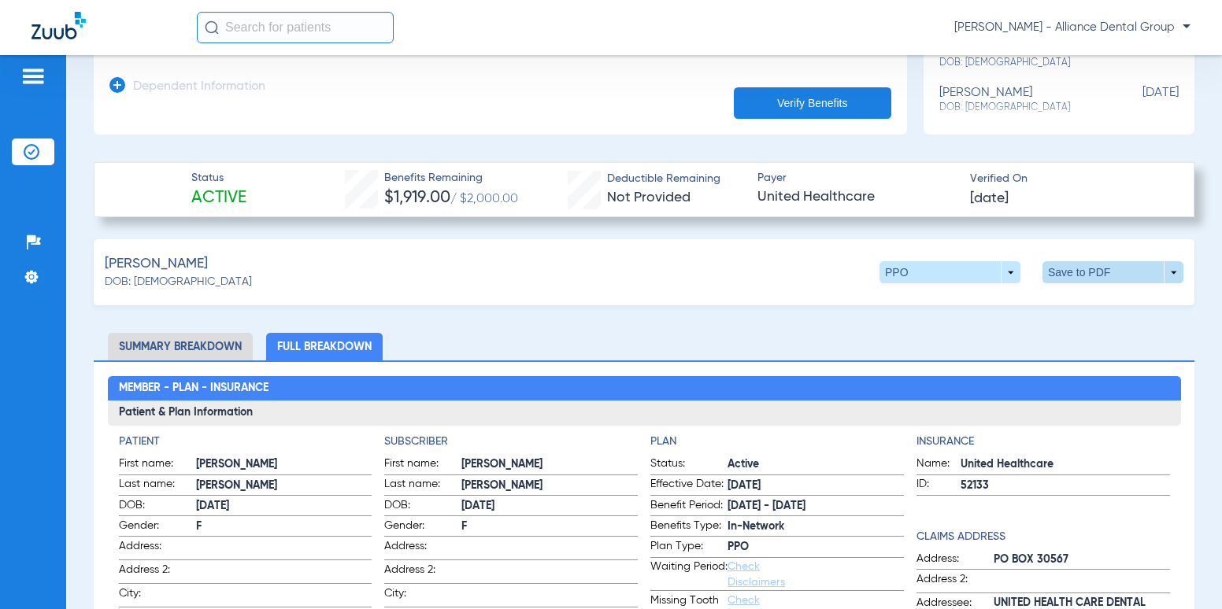
click at [1116, 276] on span at bounding box center [1113, 273] width 38 height 38
click at [953, 309] on button "insert_drive_file Save to PDF" at bounding box center [967, 302] width 119 height 31
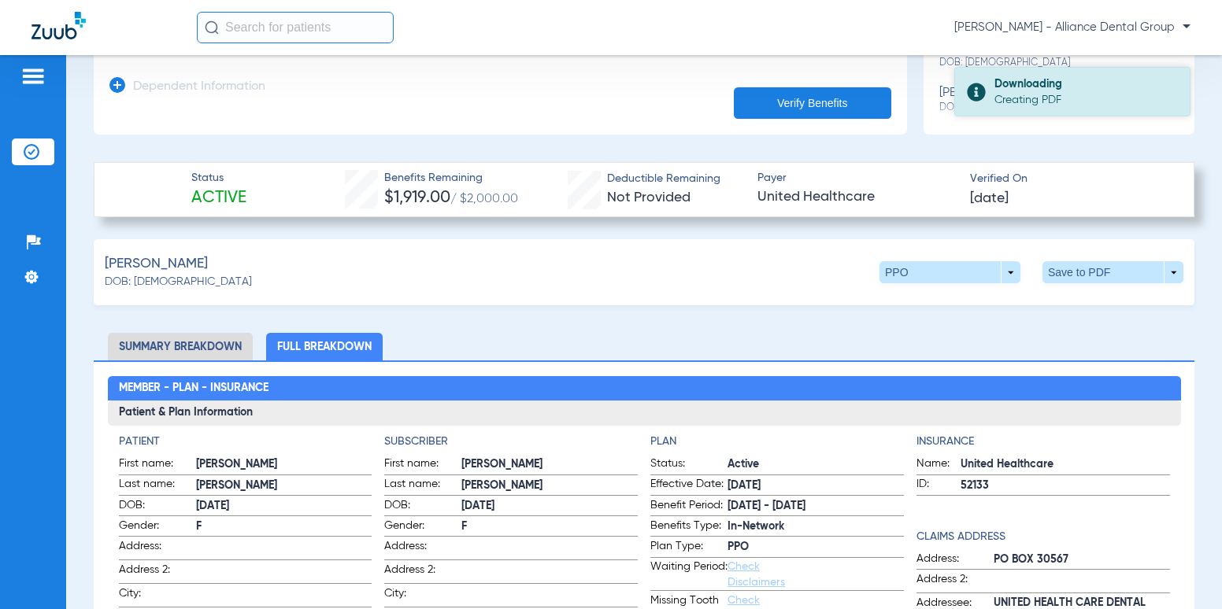
click at [1054, 81] on div "Downloading" at bounding box center [1085, 84] width 182 height 16
